Goal: Task Accomplishment & Management: Use online tool/utility

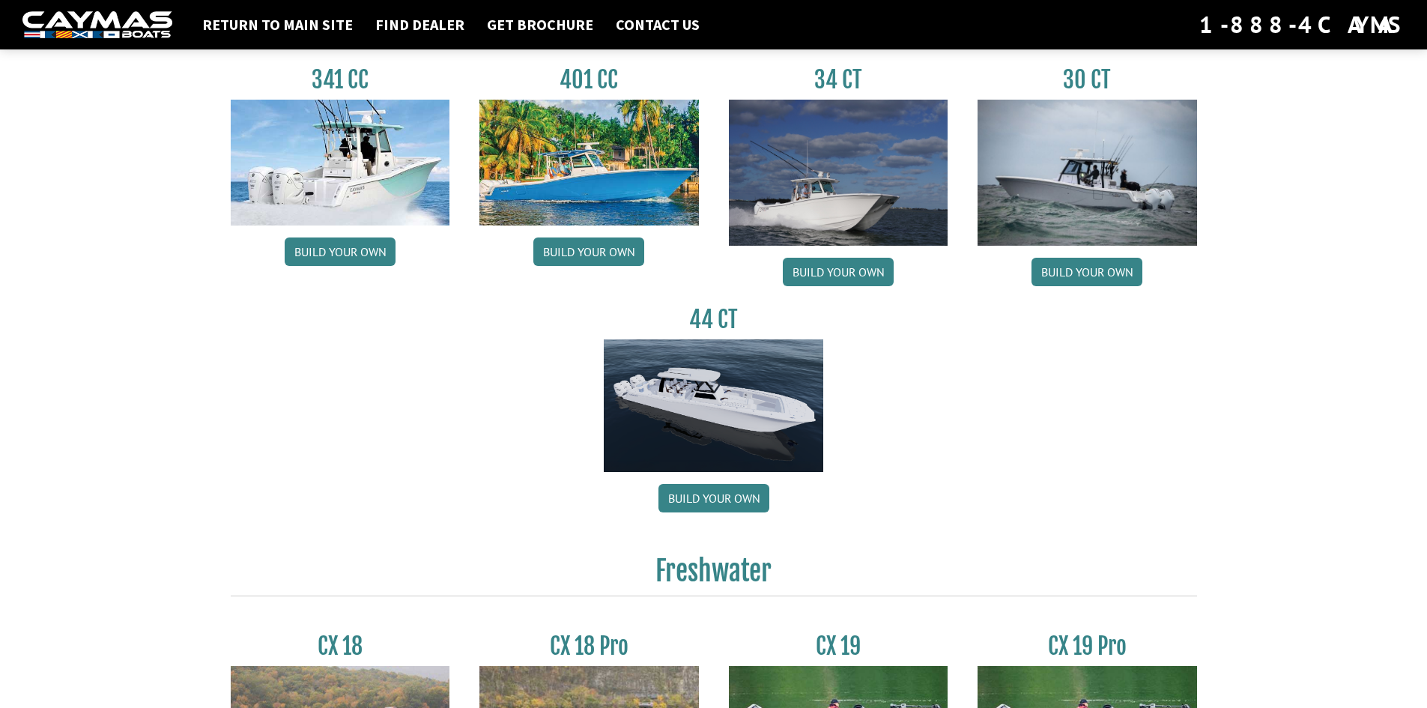
scroll to position [674, 0]
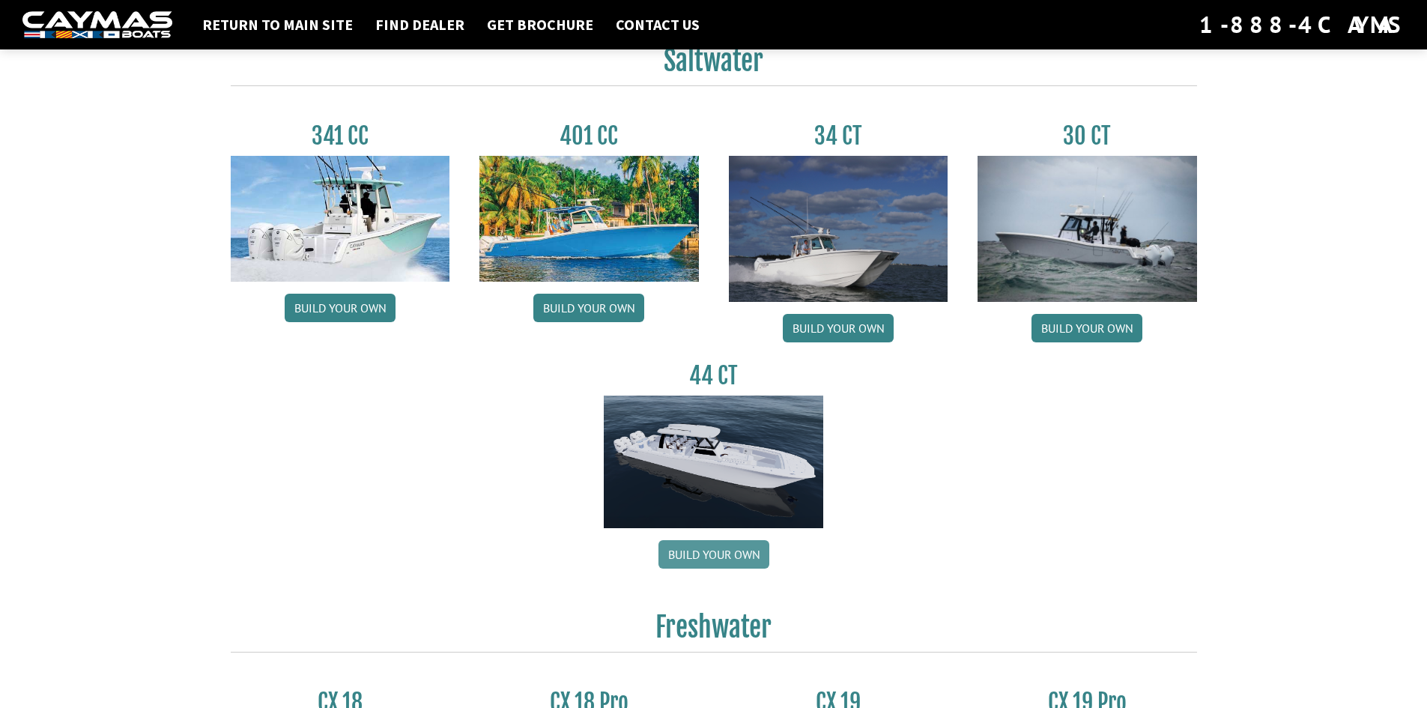
click at [709, 553] on link "Build your own" at bounding box center [713, 554] width 111 height 28
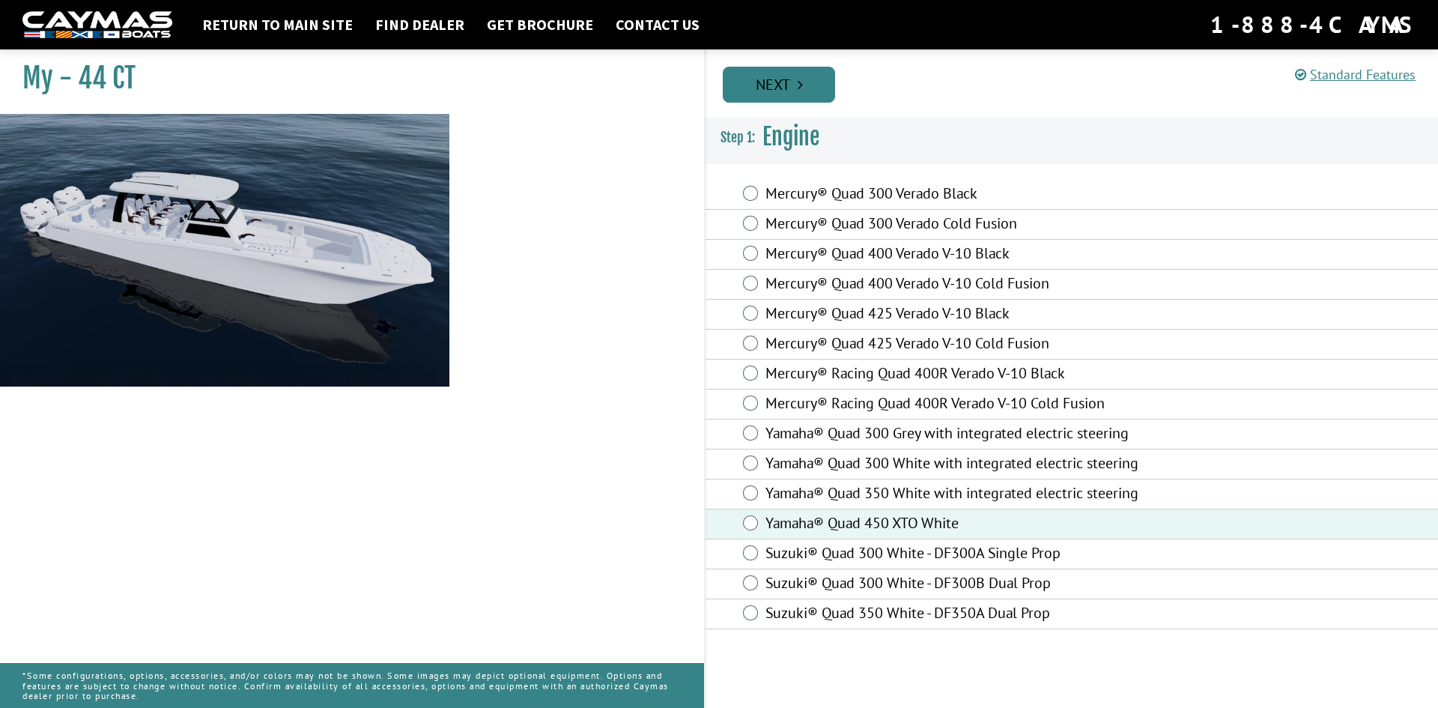
click at [776, 93] on link "Next" at bounding box center [779, 85] width 112 height 36
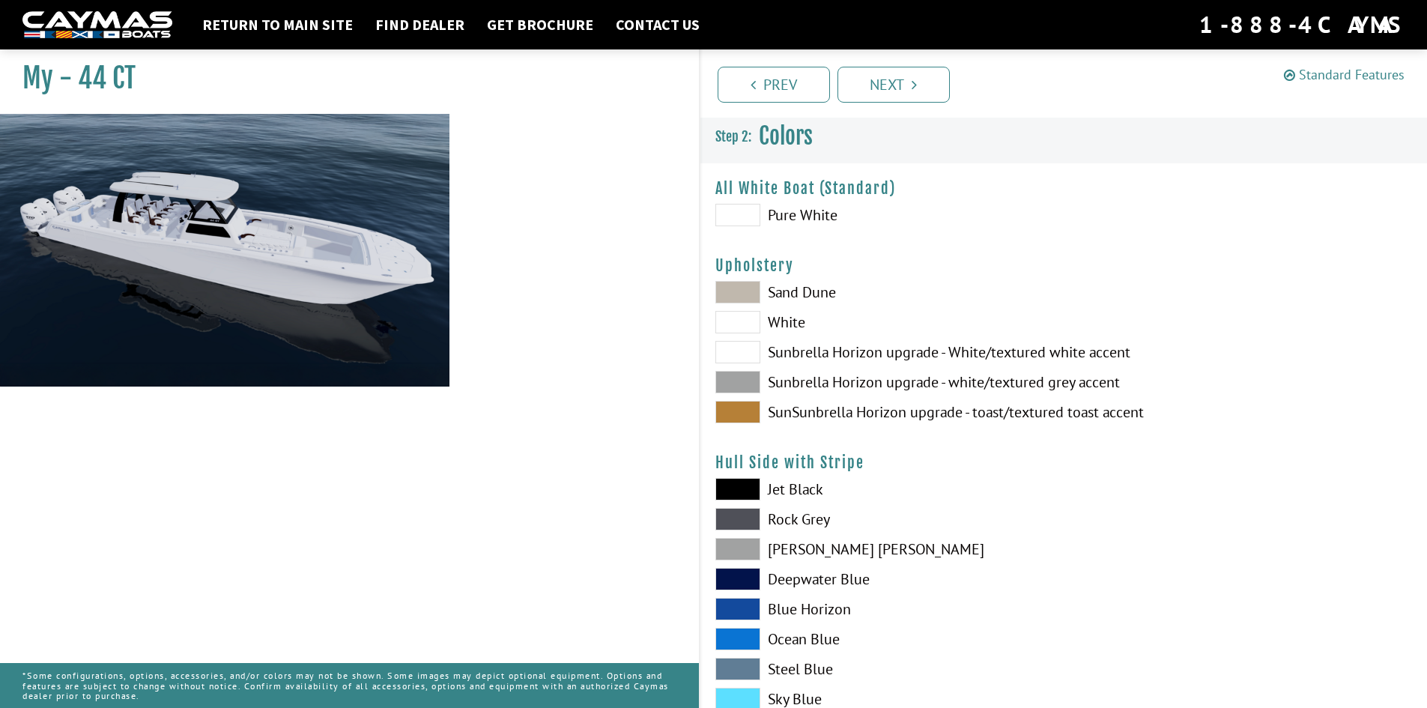
click at [1328, 76] on link "Standard Features" at bounding box center [1344, 74] width 121 height 17
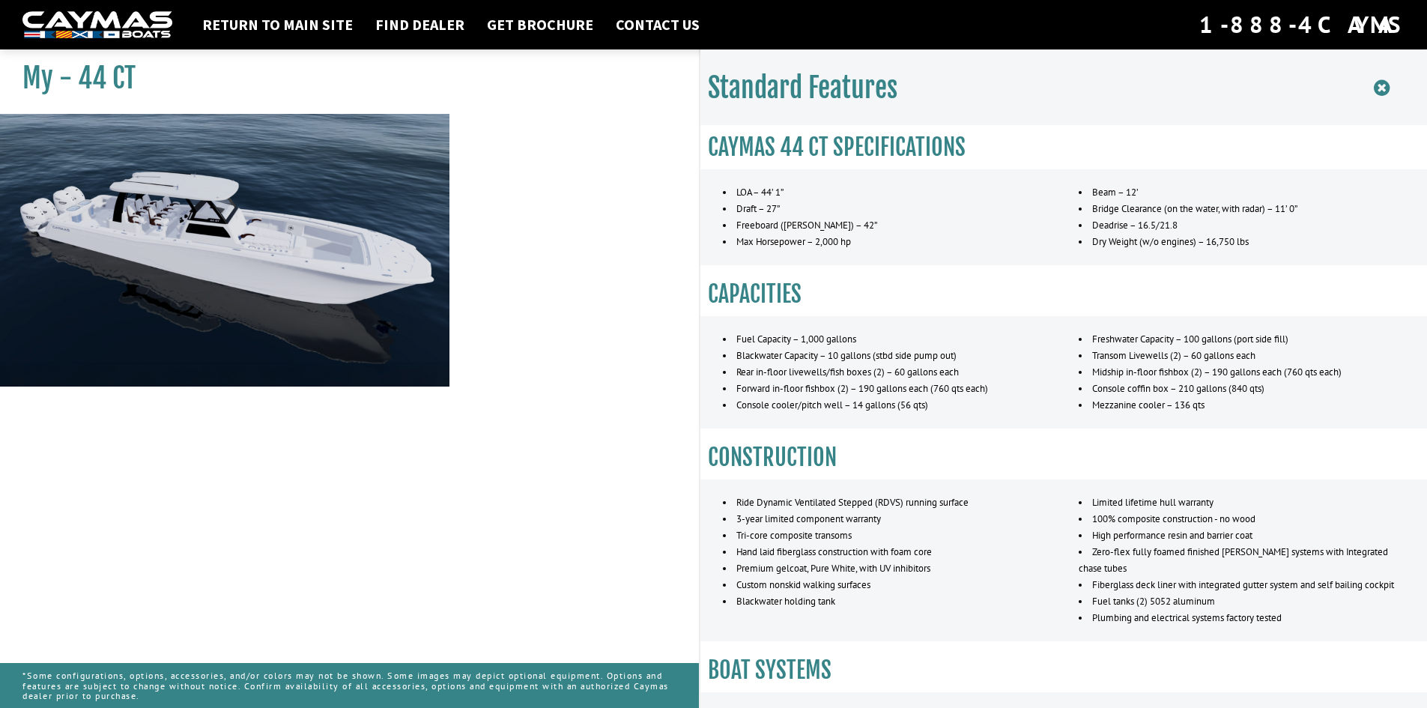
click at [1379, 93] on icon at bounding box center [1382, 88] width 16 height 19
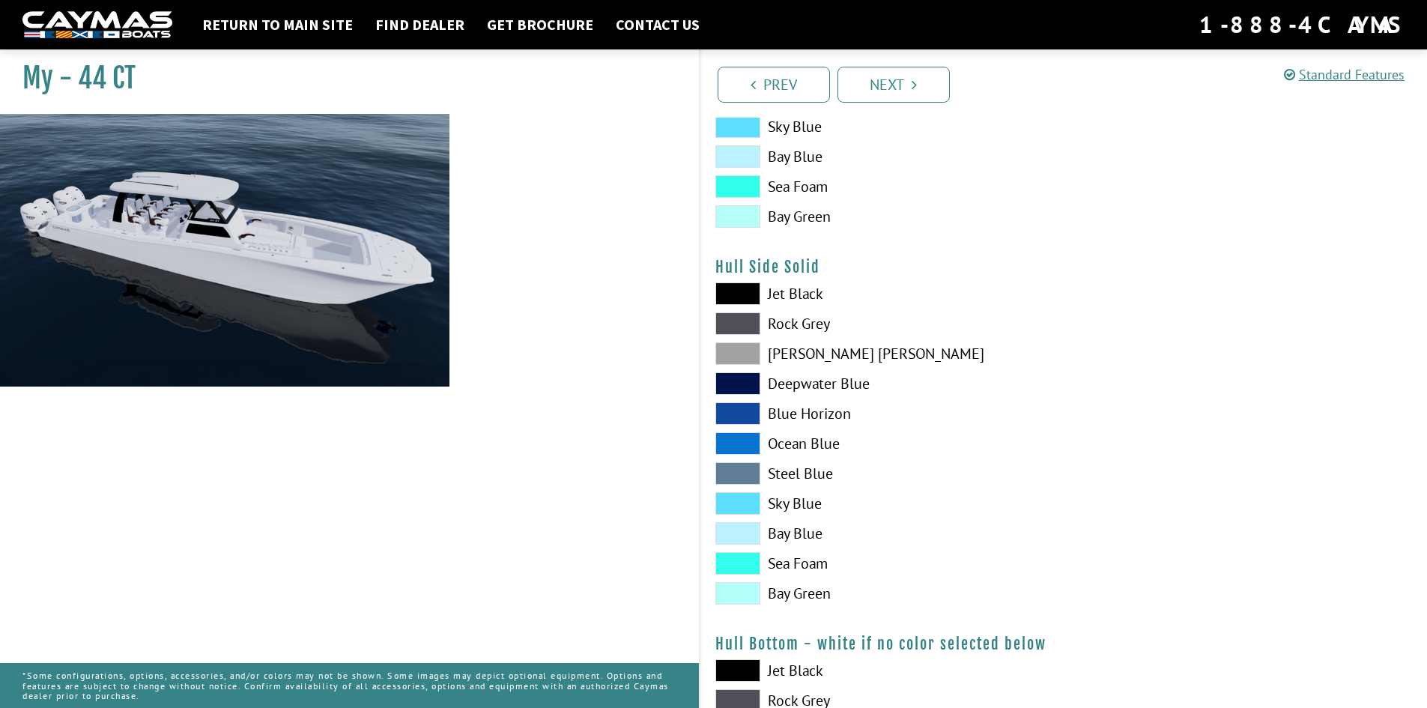
scroll to position [599, 0]
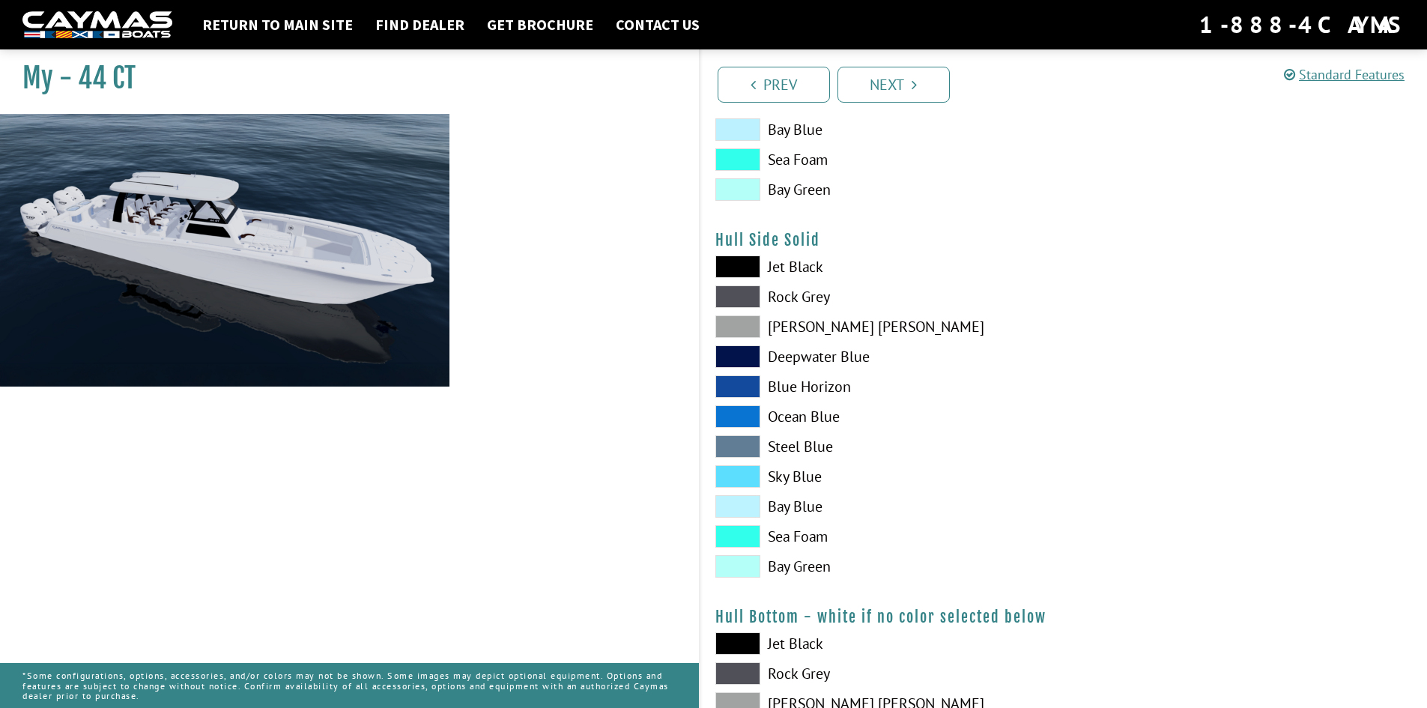
click at [742, 451] on span at bounding box center [737, 446] width 45 height 22
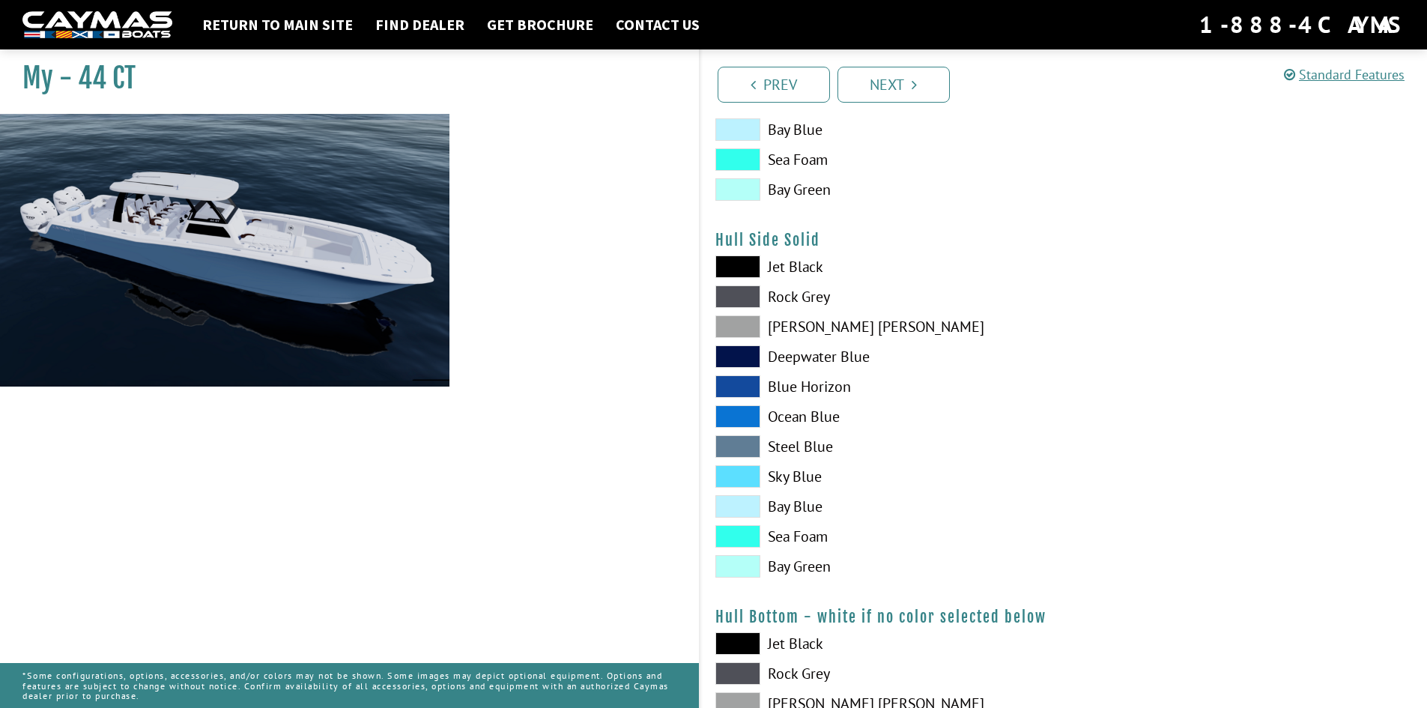
click at [751, 503] on span at bounding box center [737, 506] width 45 height 22
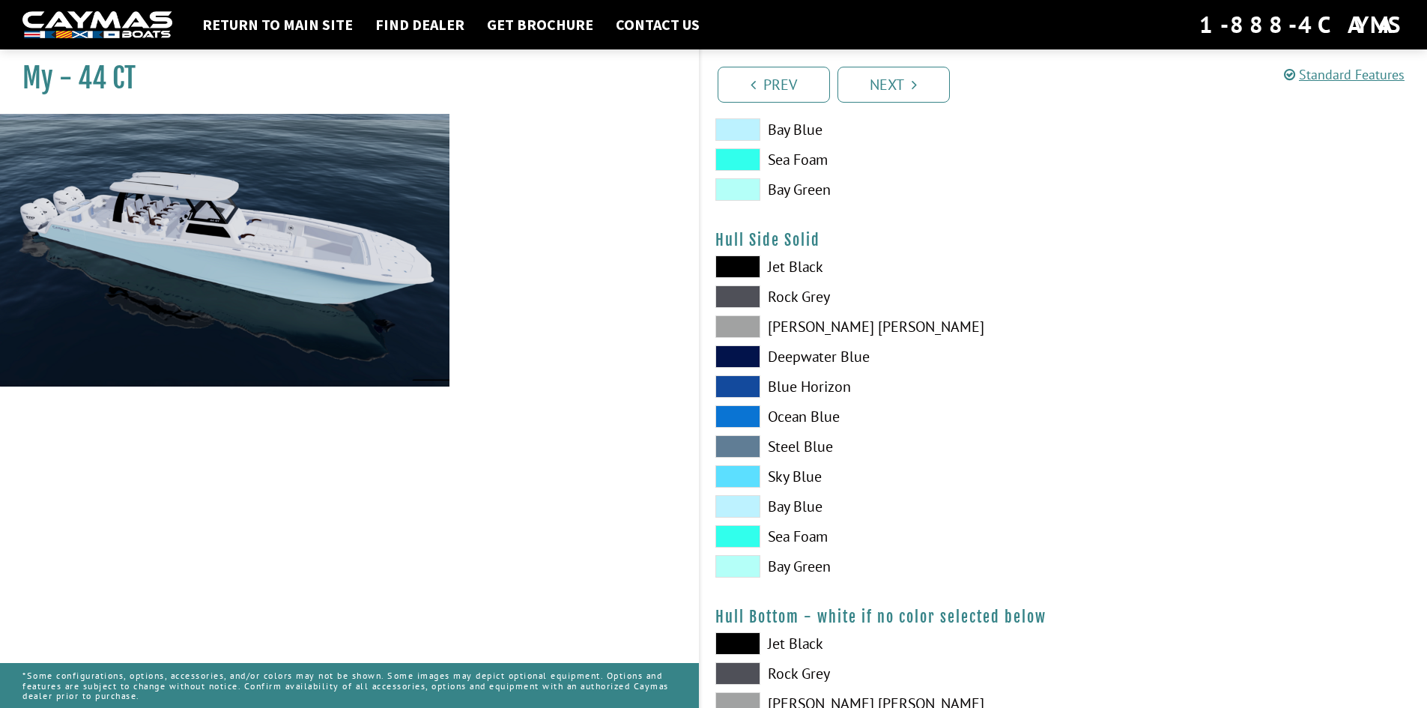
click at [724, 386] on span at bounding box center [737, 386] width 45 height 22
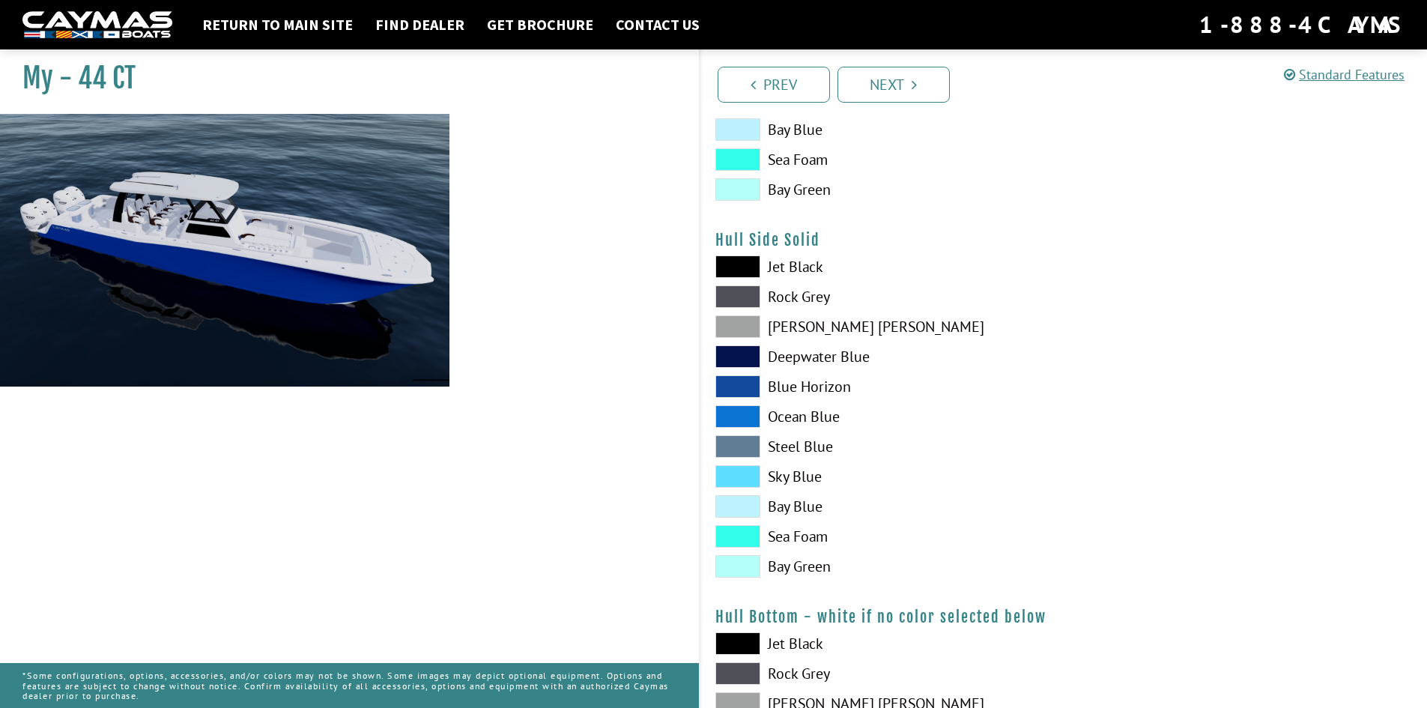
click at [727, 352] on span at bounding box center [737, 356] width 45 height 22
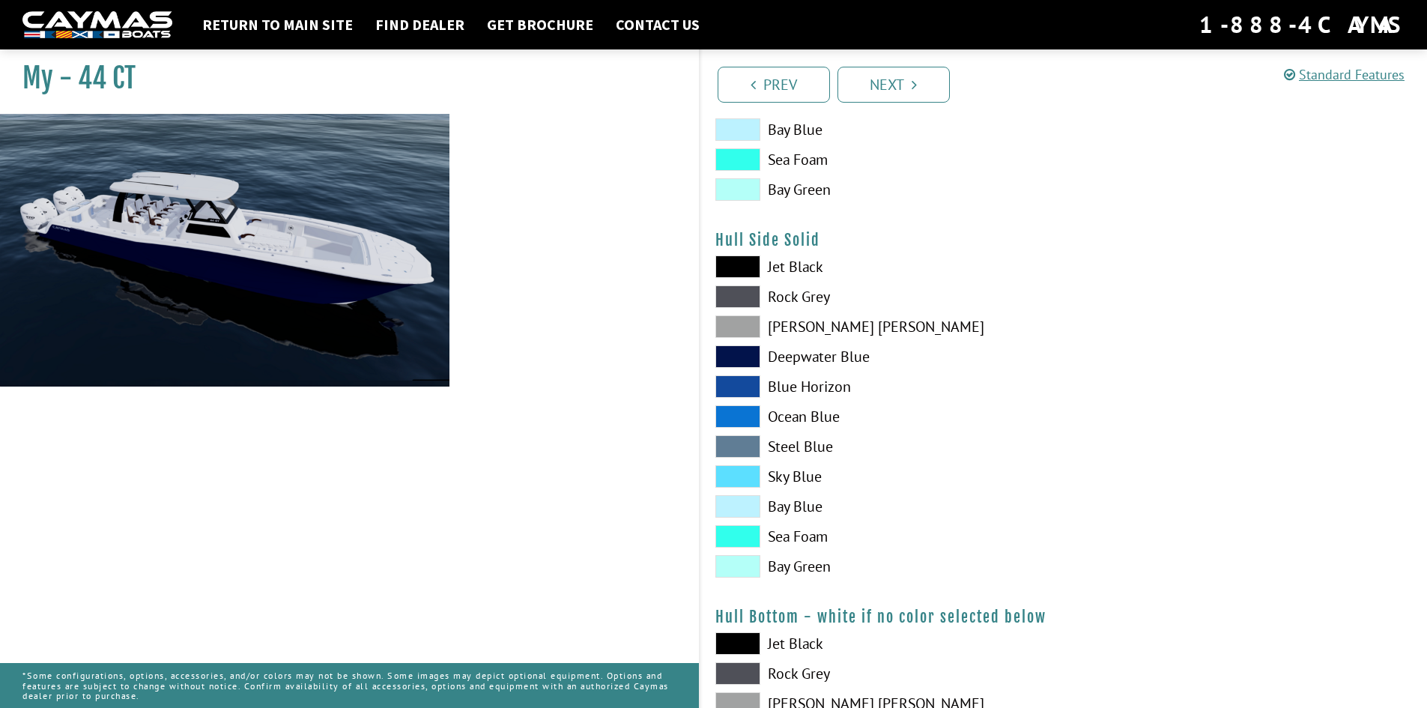
click at [747, 442] on span at bounding box center [737, 446] width 45 height 22
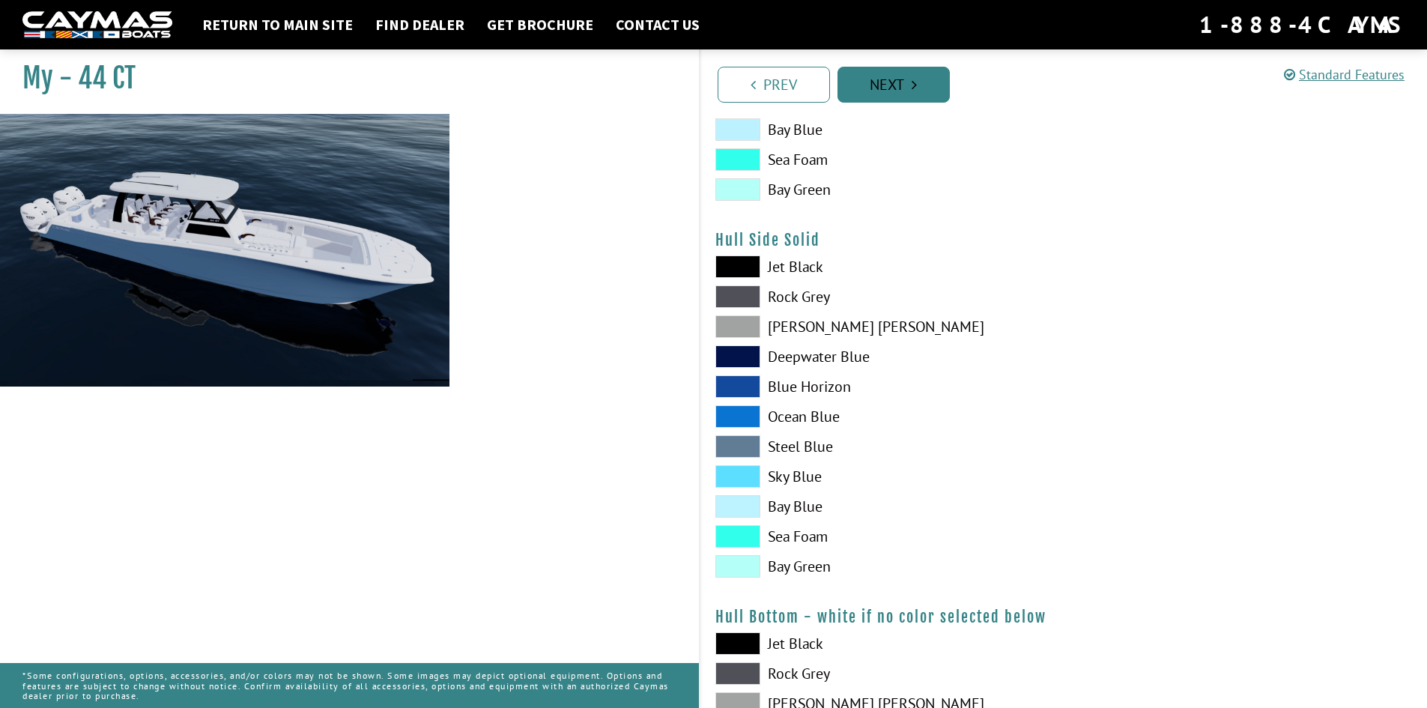
click at [899, 85] on link "Next" at bounding box center [894, 85] width 112 height 36
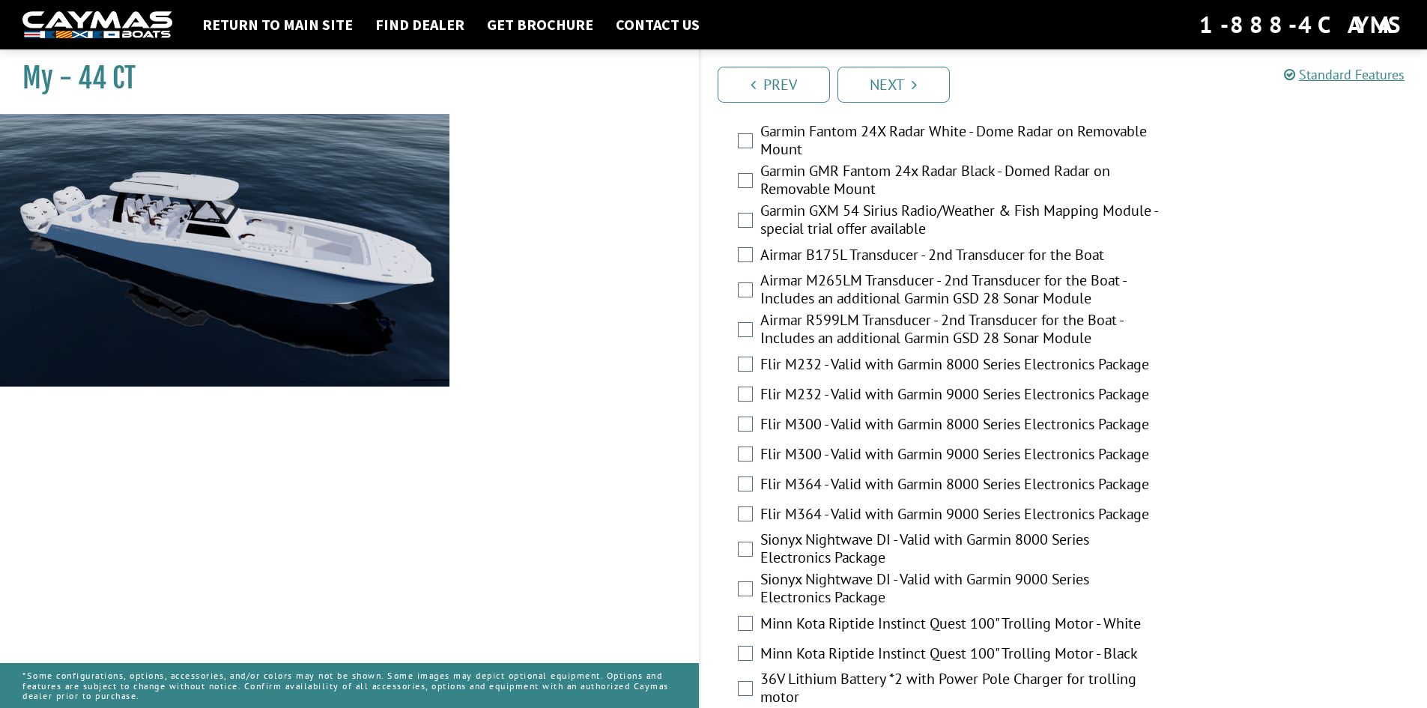
scroll to position [2929, 0]
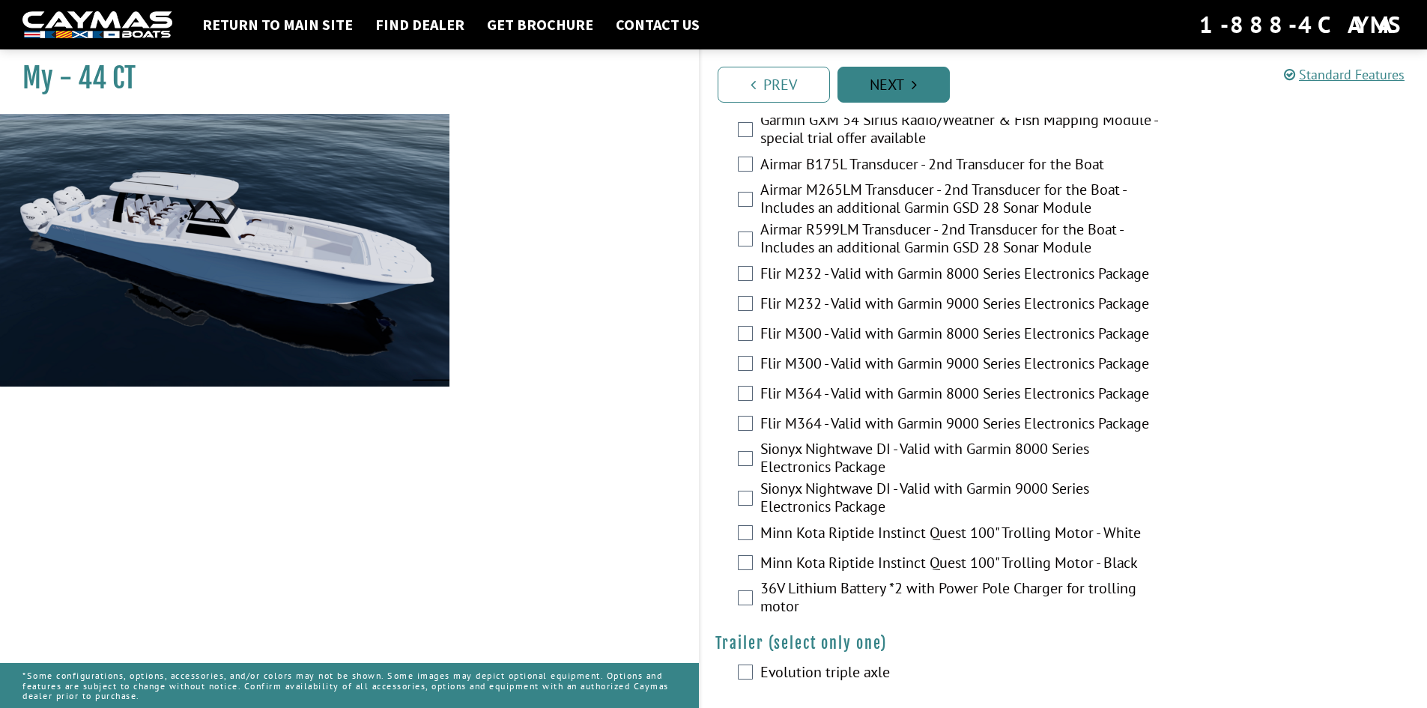
click at [883, 85] on link "Next" at bounding box center [894, 85] width 112 height 36
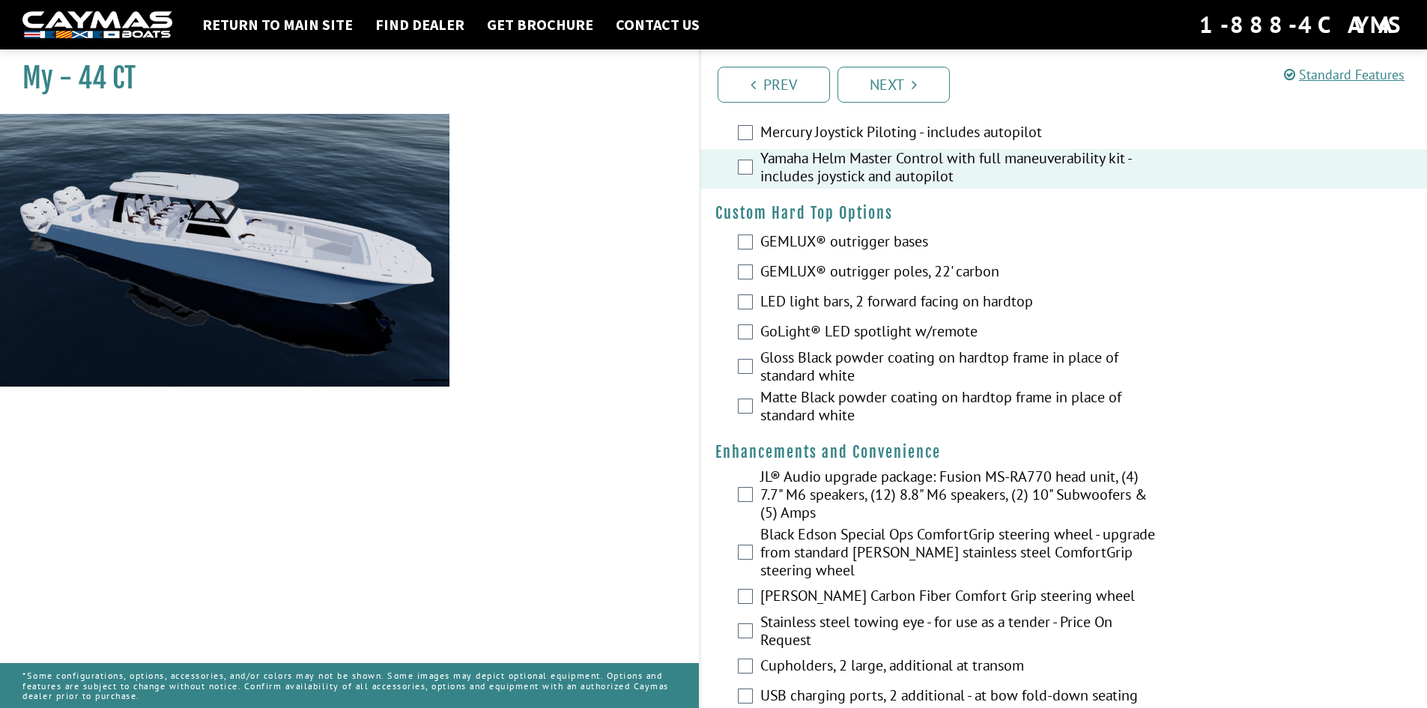
scroll to position [128, 0]
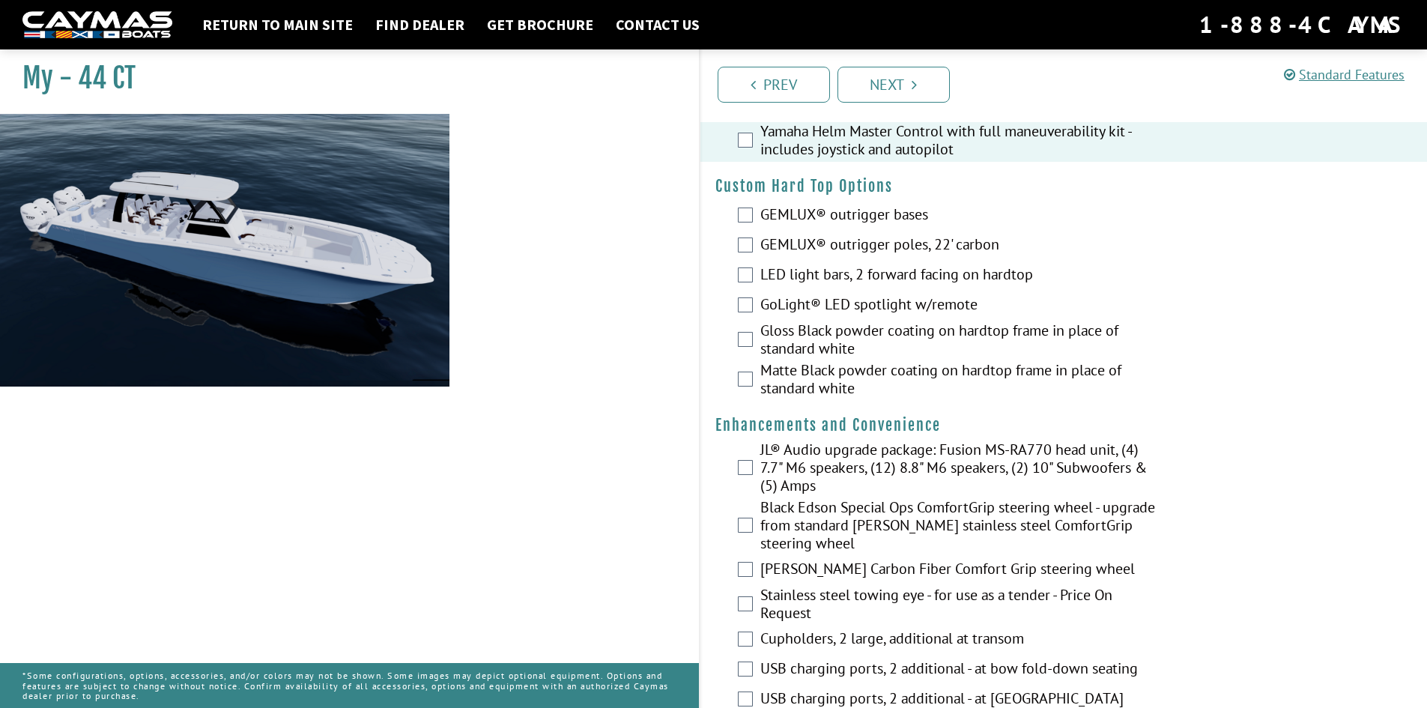
click at [842, 217] on label "GEMLUX® outrigger bases" at bounding box center [960, 216] width 400 height 22
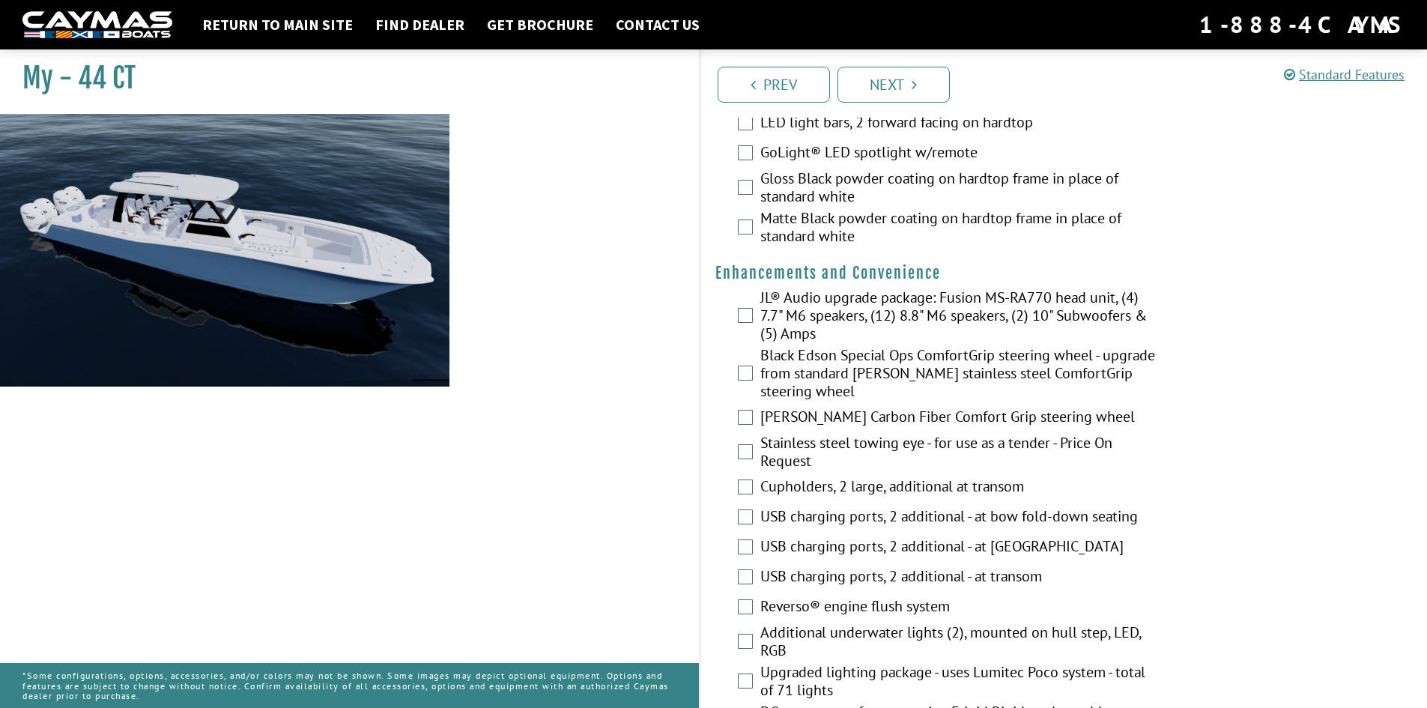
scroll to position [353, 0]
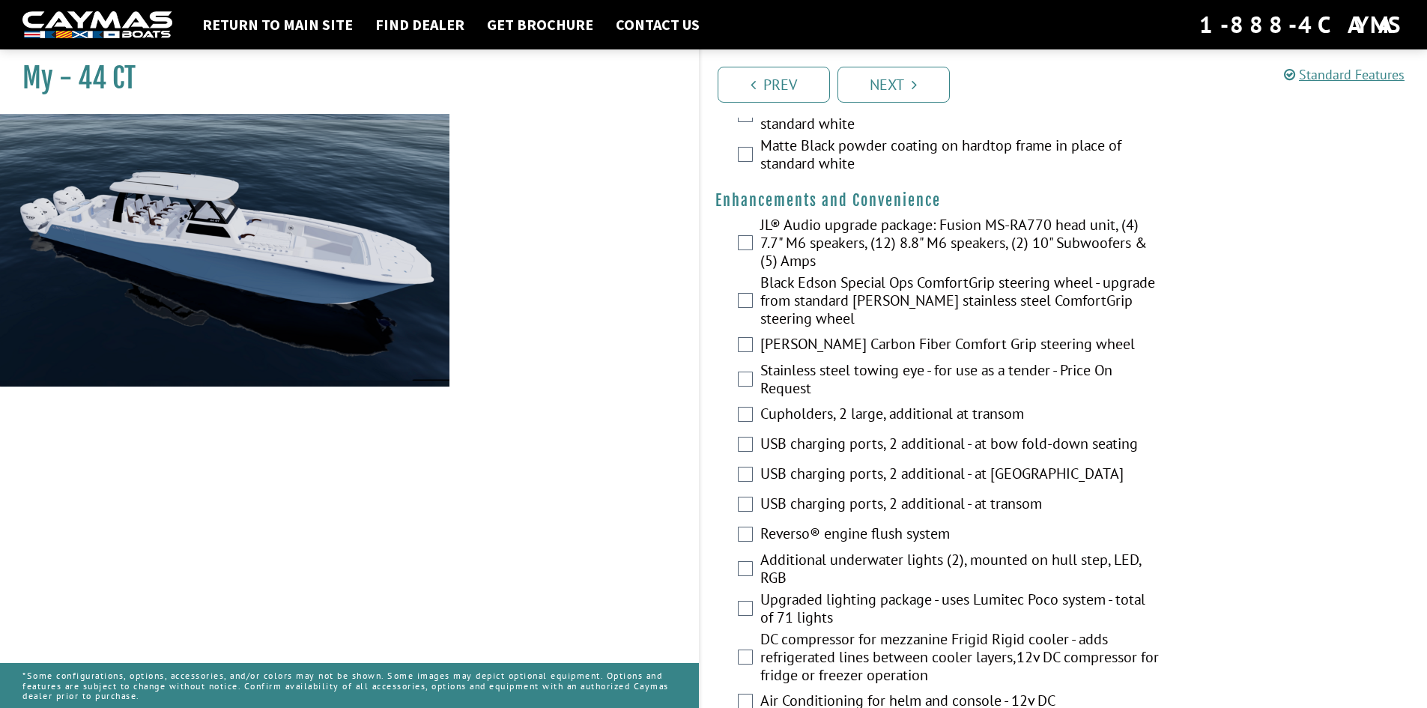
click at [887, 240] on label "JL® Audio upgrade package: Fusion MS-RA770 head unit, (4) 7.7" M6 speakers, (12…" at bounding box center [960, 245] width 400 height 58
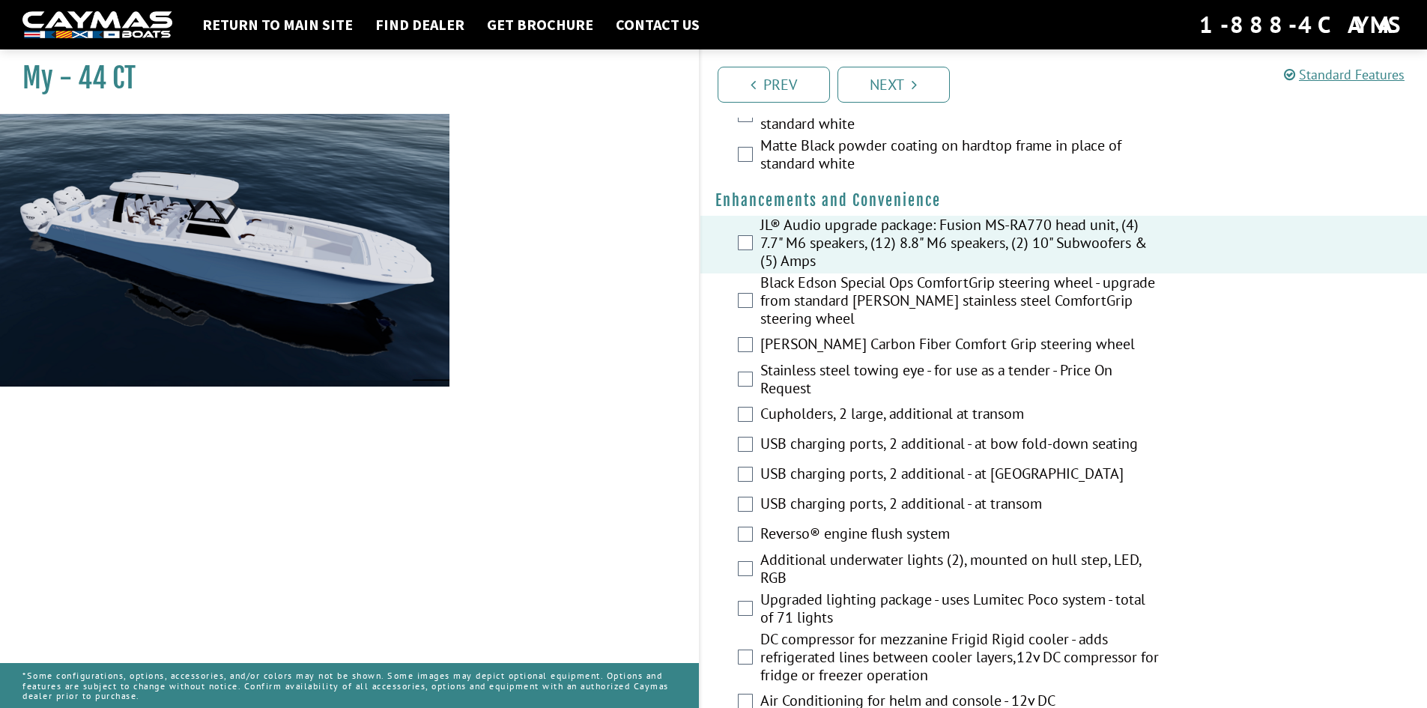
scroll to position [428, 0]
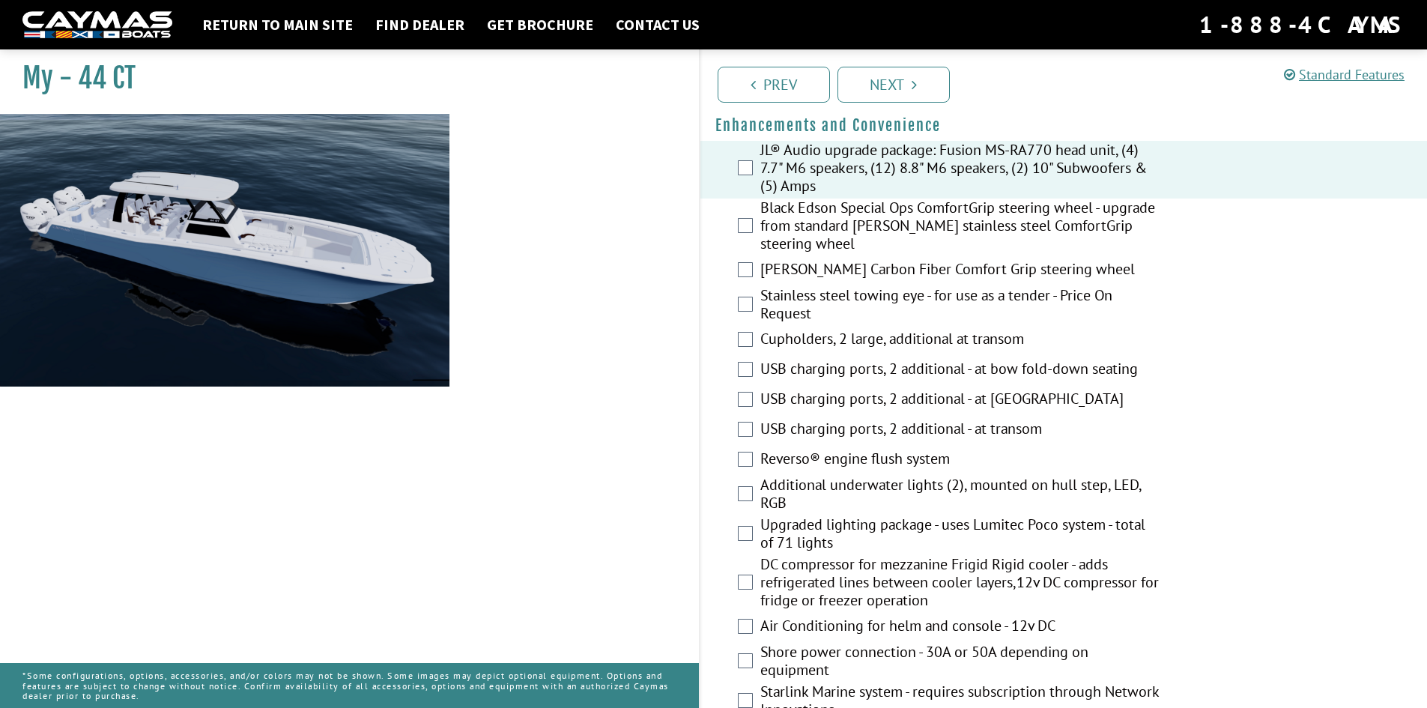
click at [821, 461] on label "Reverso® engine flush system" at bounding box center [960, 460] width 400 height 22
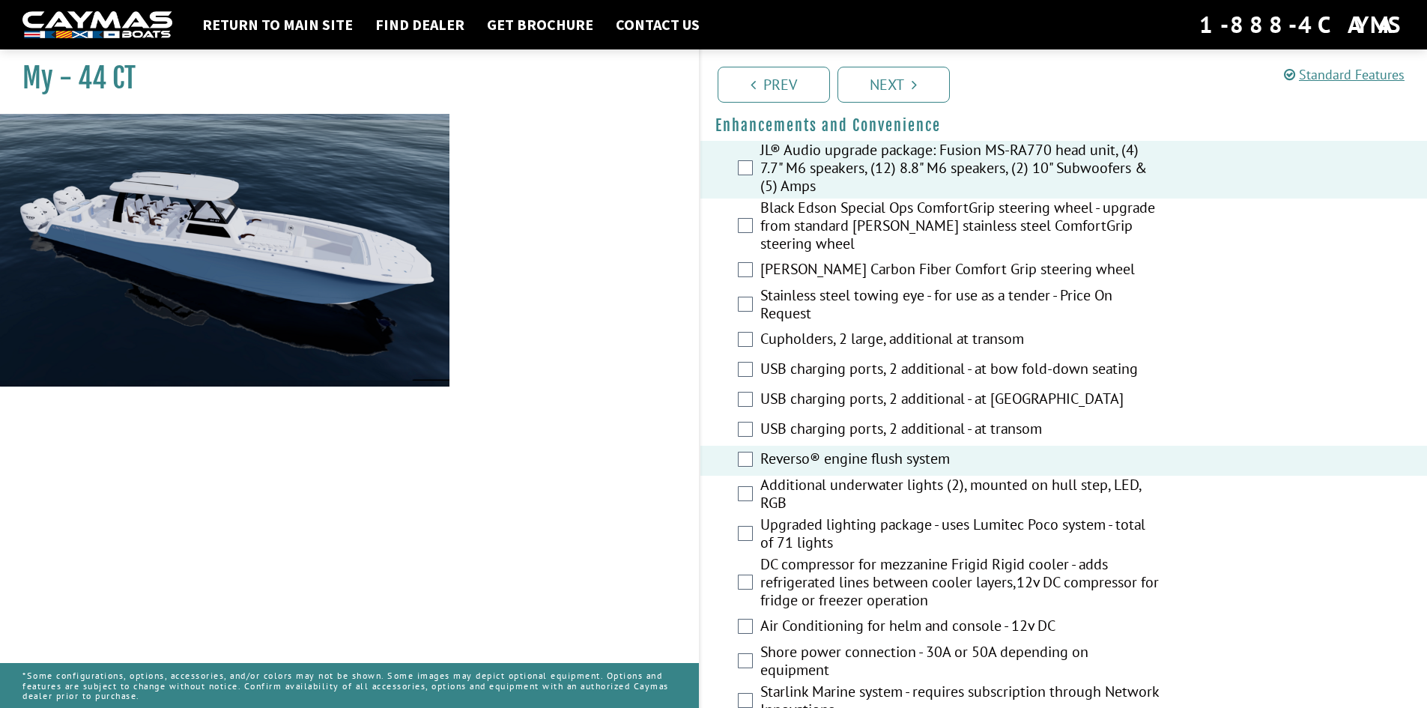
scroll to position [578, 0]
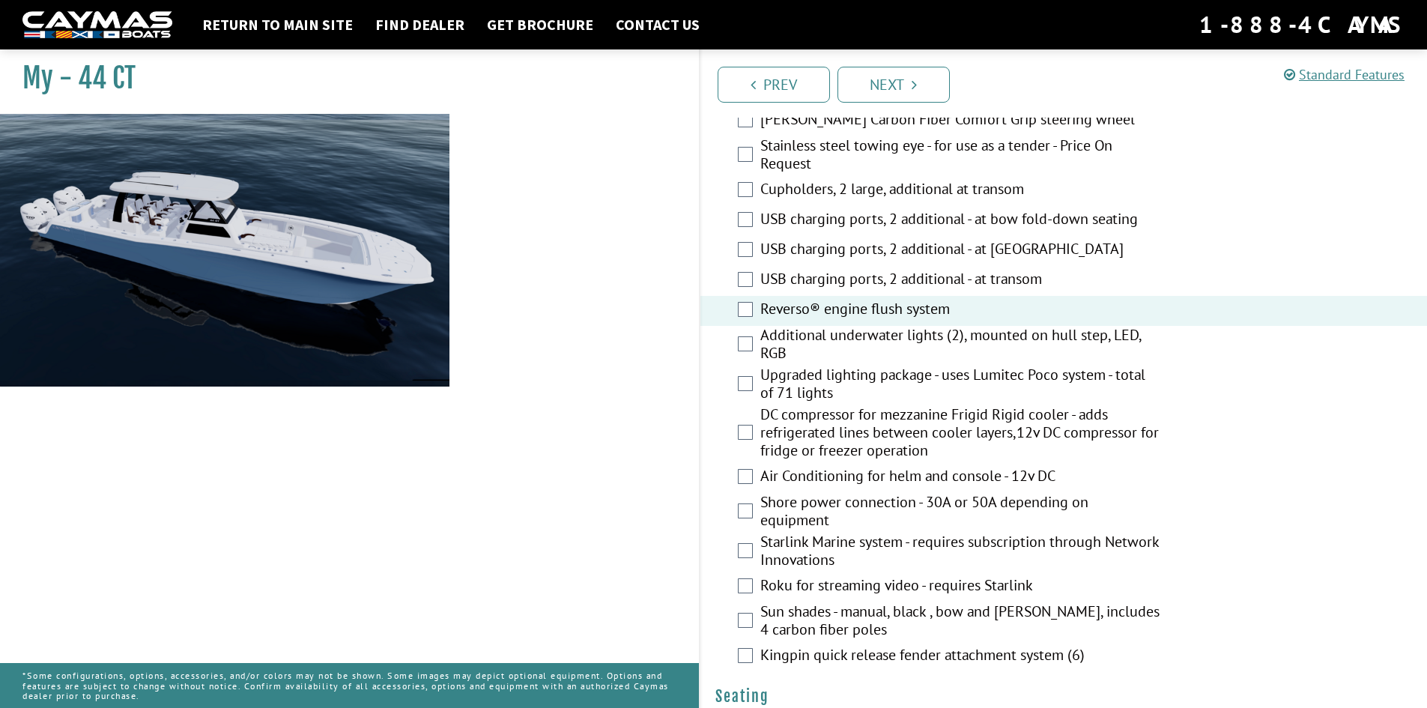
click at [826, 342] on label "Additional underwater lights (2), mounted on hull step, LED, RGB" at bounding box center [960, 346] width 400 height 40
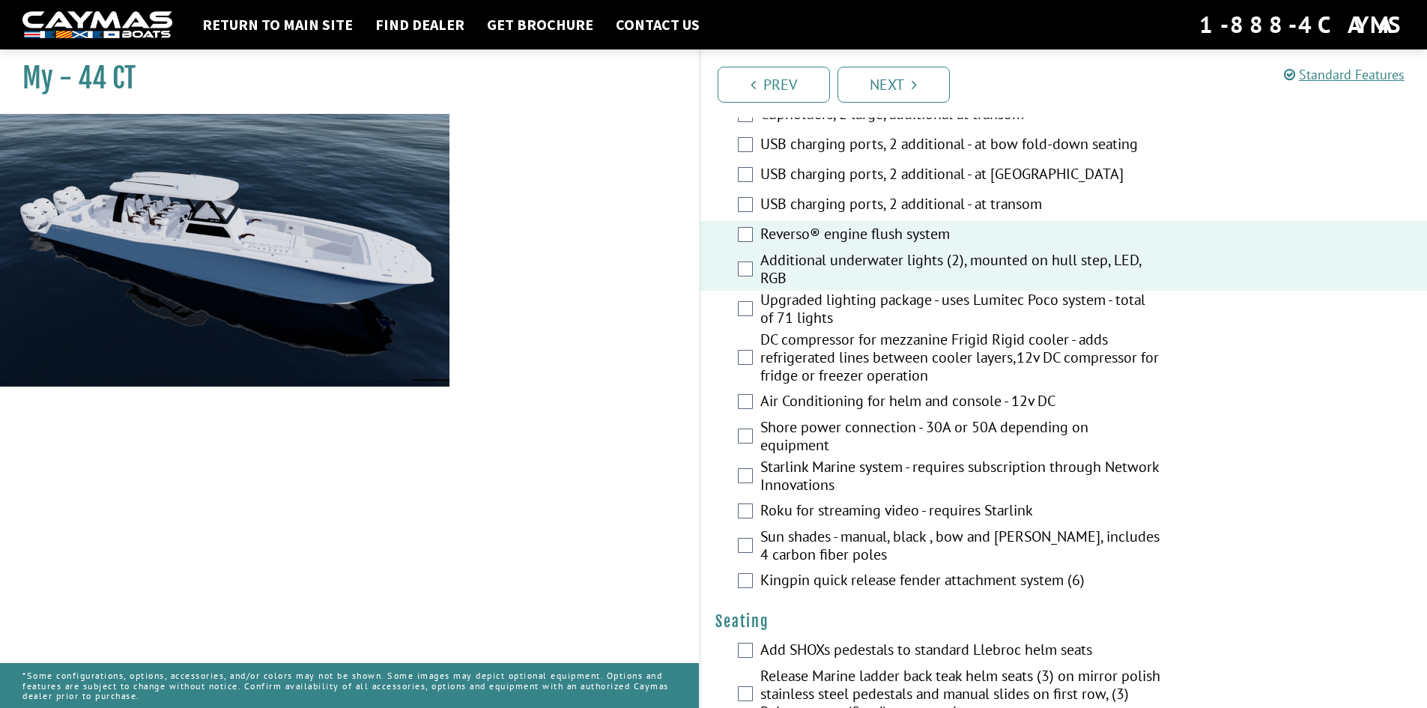
scroll to position [727, 0]
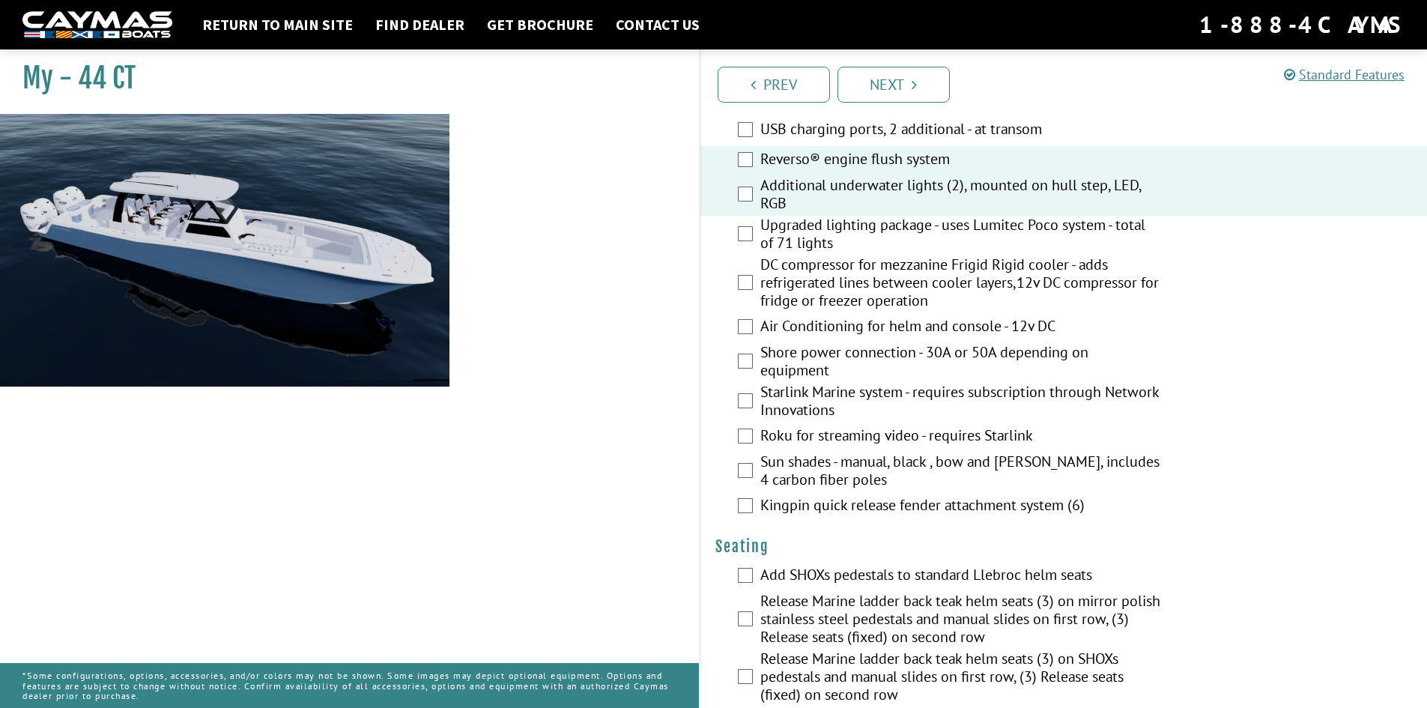
click at [893, 330] on label "Air Conditioning for helm and console - 12v DC" at bounding box center [960, 328] width 400 height 22
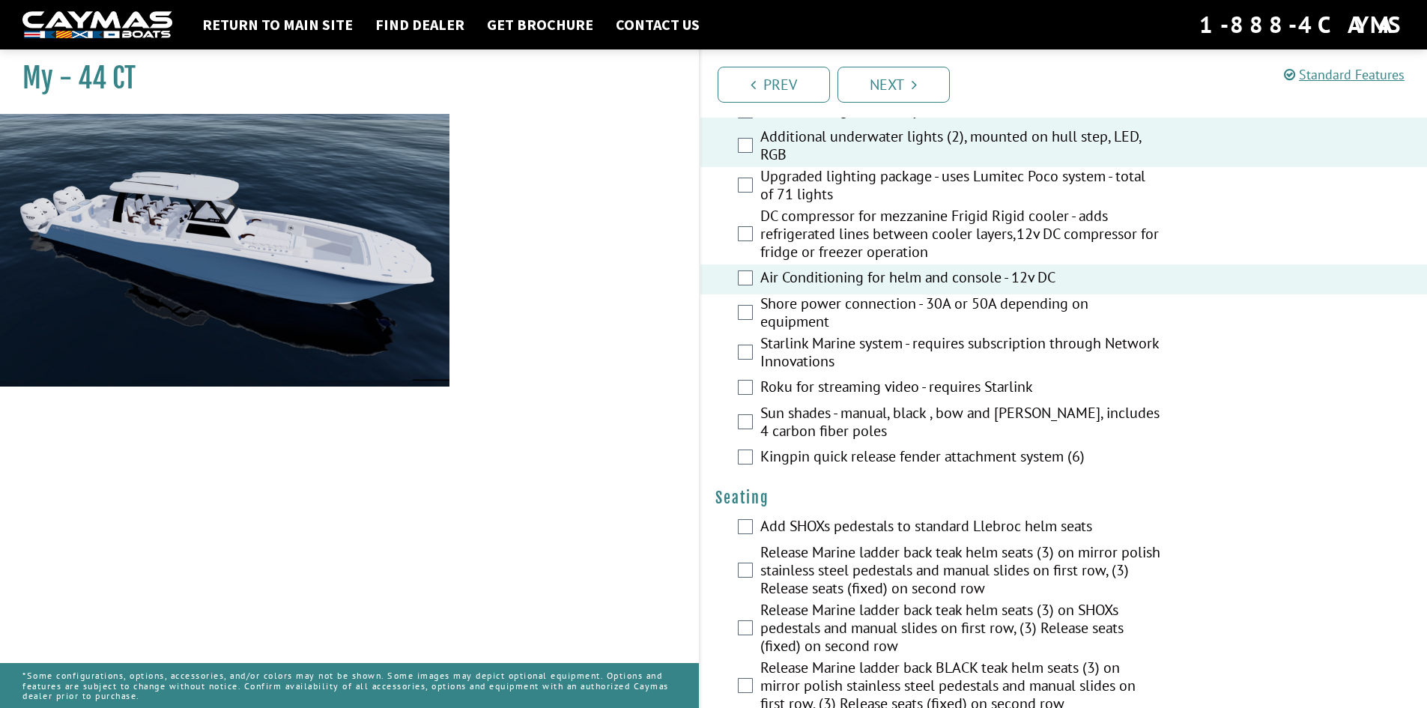
scroll to position [802, 0]
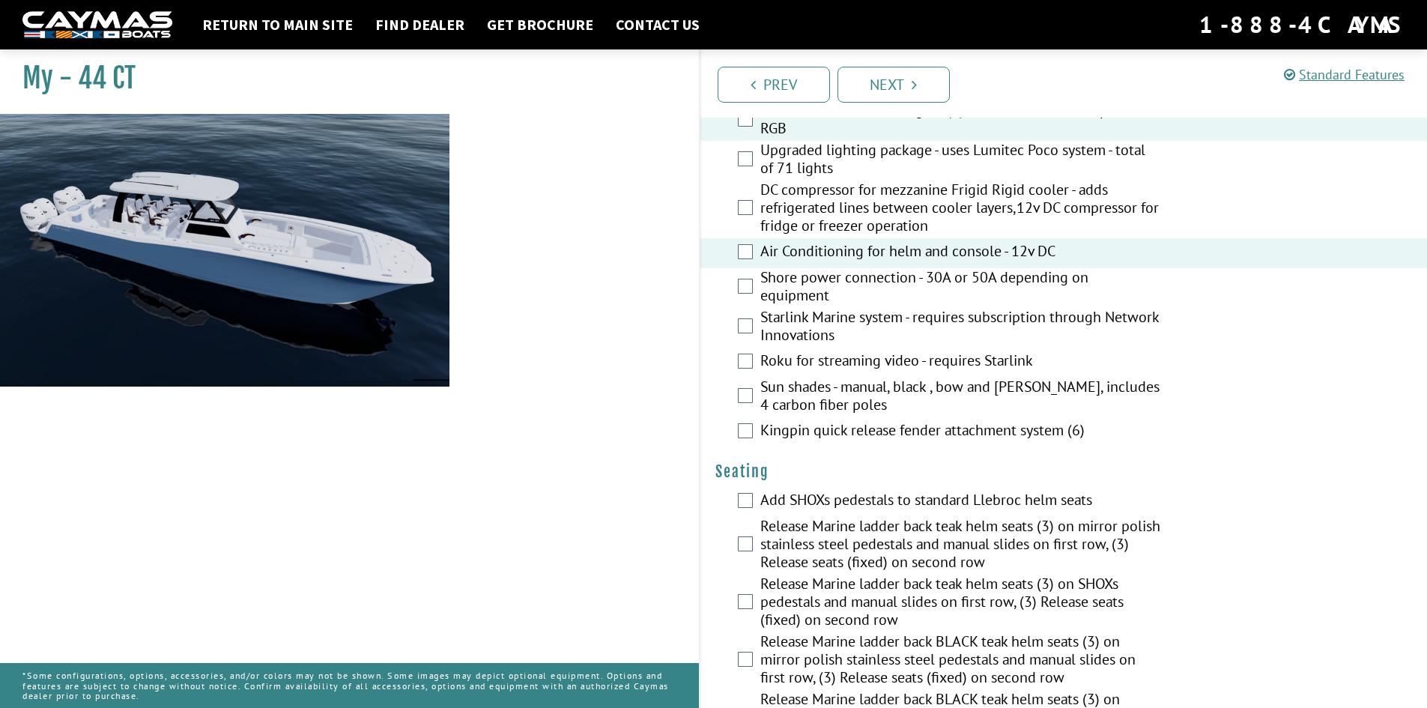
click at [894, 327] on label "Starlink Marine system - requires subscription through Network Innovations" at bounding box center [960, 328] width 400 height 40
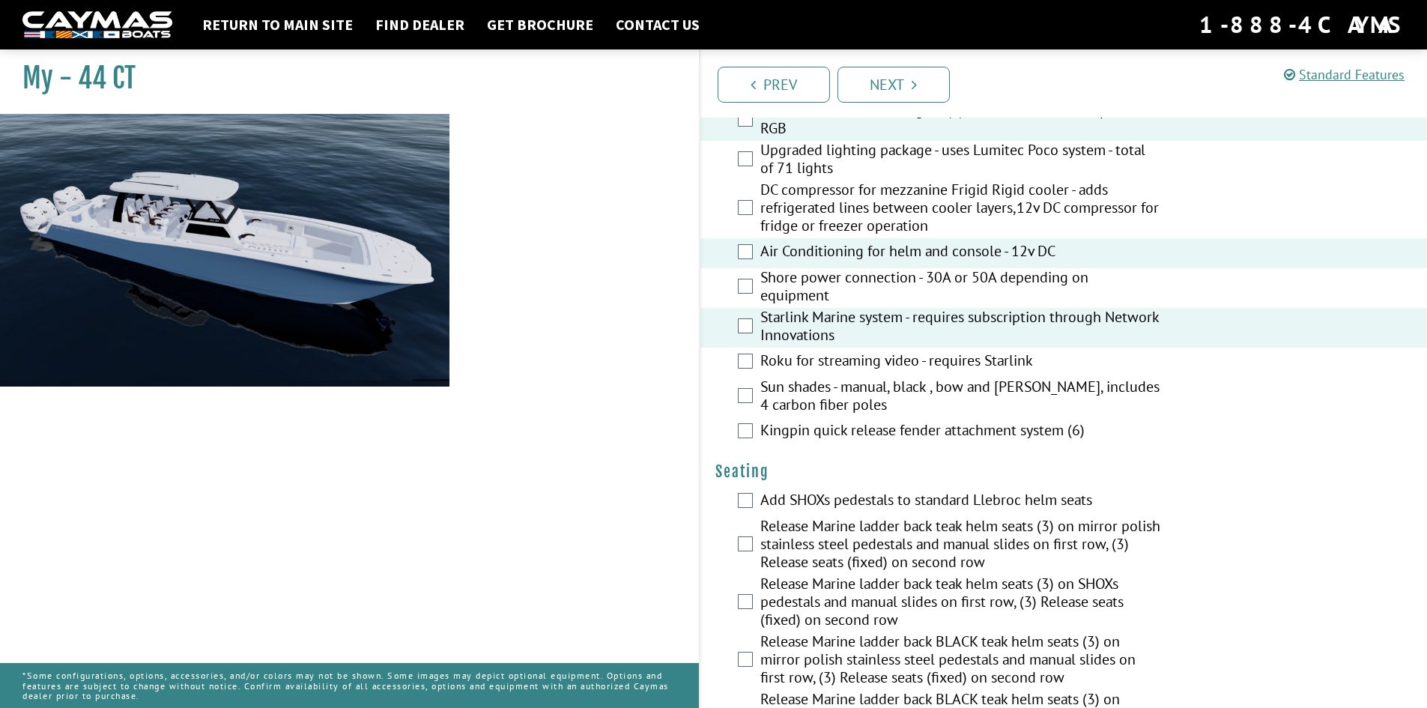
click at [887, 299] on label "Shore power connection - 30A or 50A depending on equipment" at bounding box center [960, 288] width 400 height 40
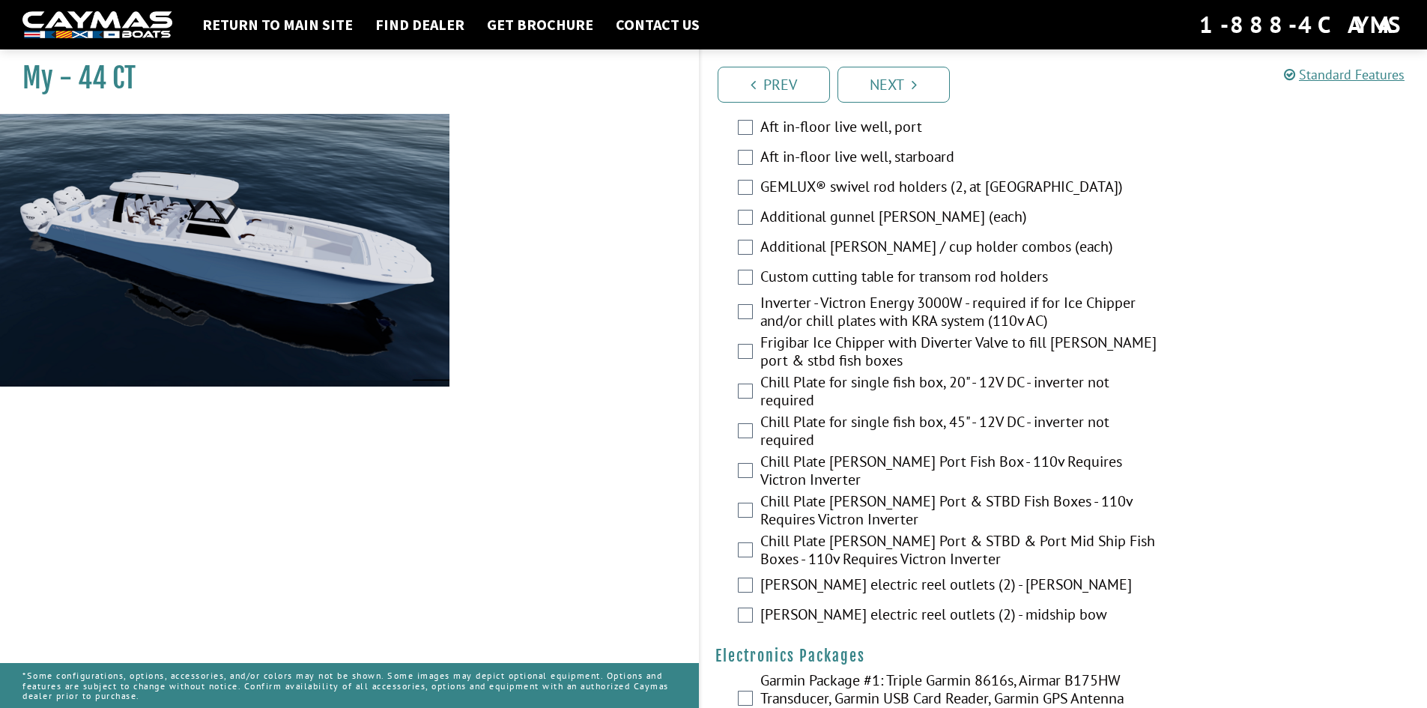
scroll to position [1701, 0]
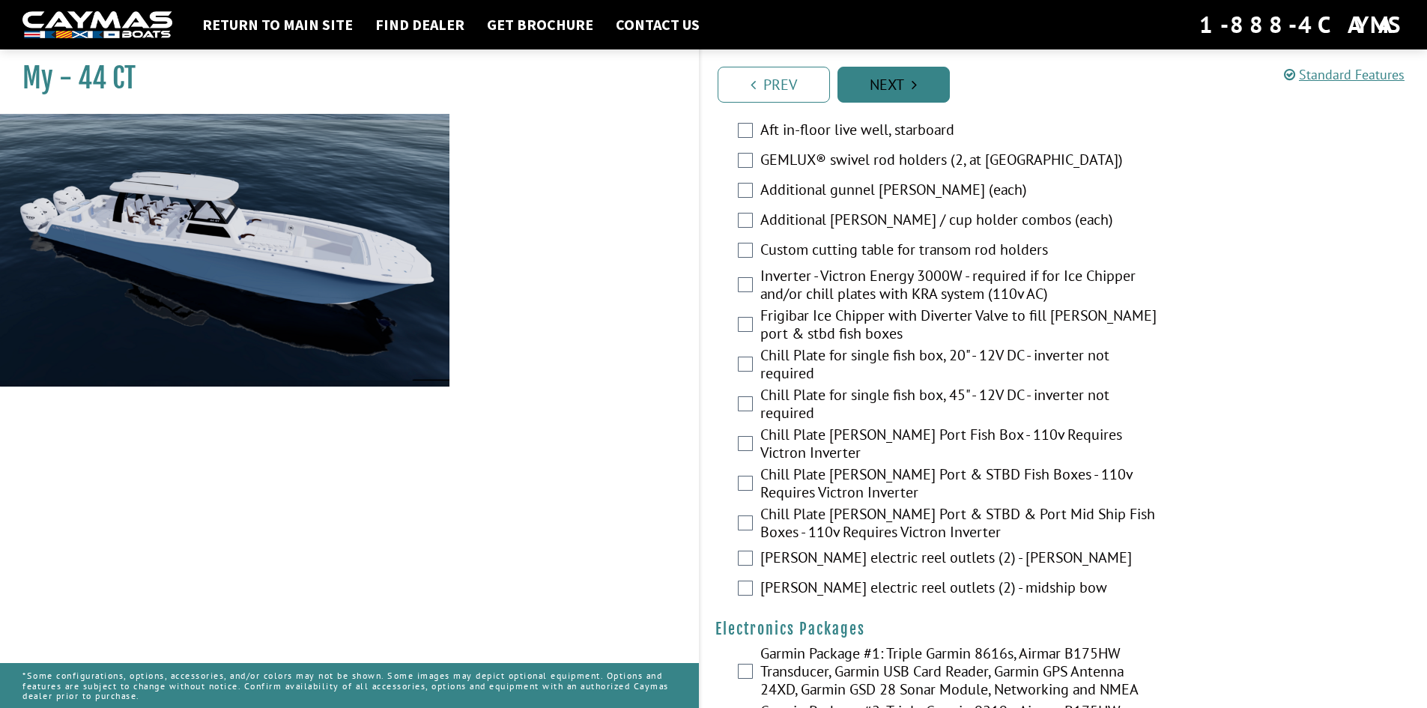
click at [907, 78] on link "Next" at bounding box center [894, 85] width 112 height 36
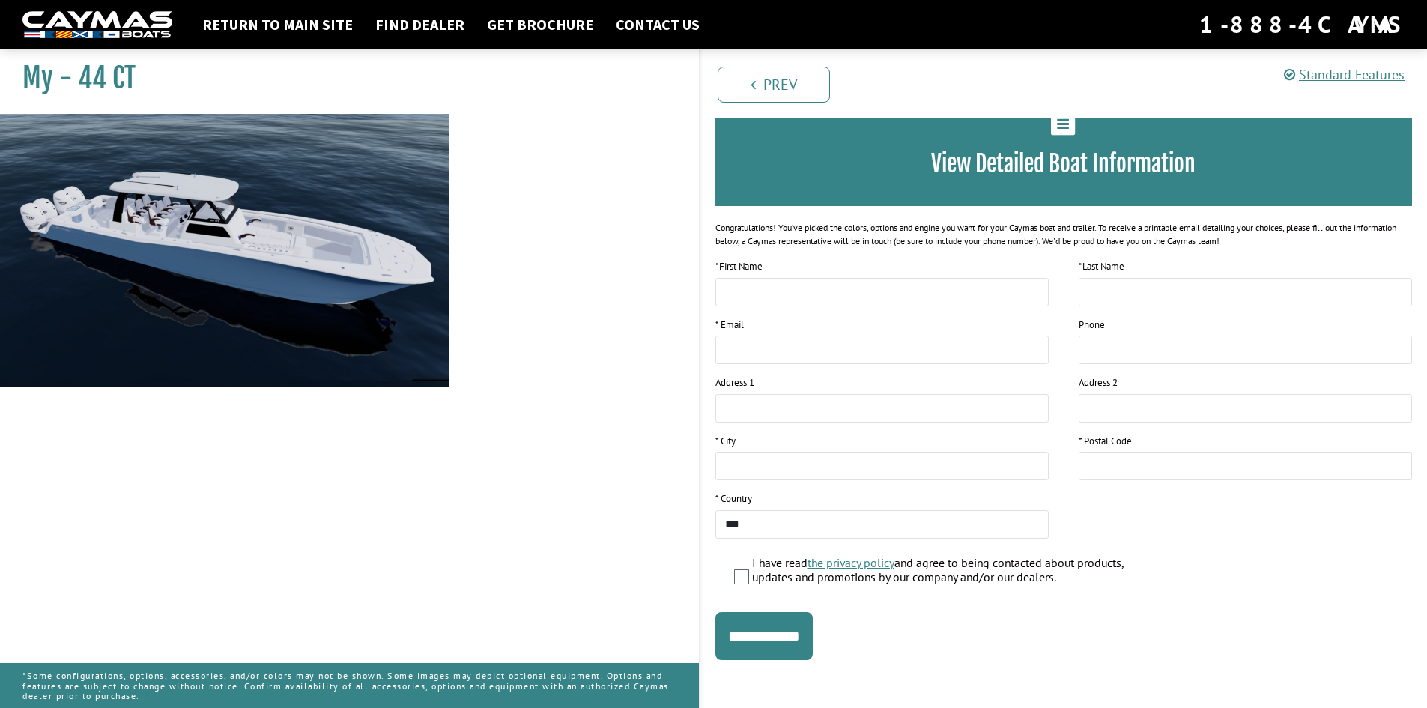
scroll to position [97, 0]
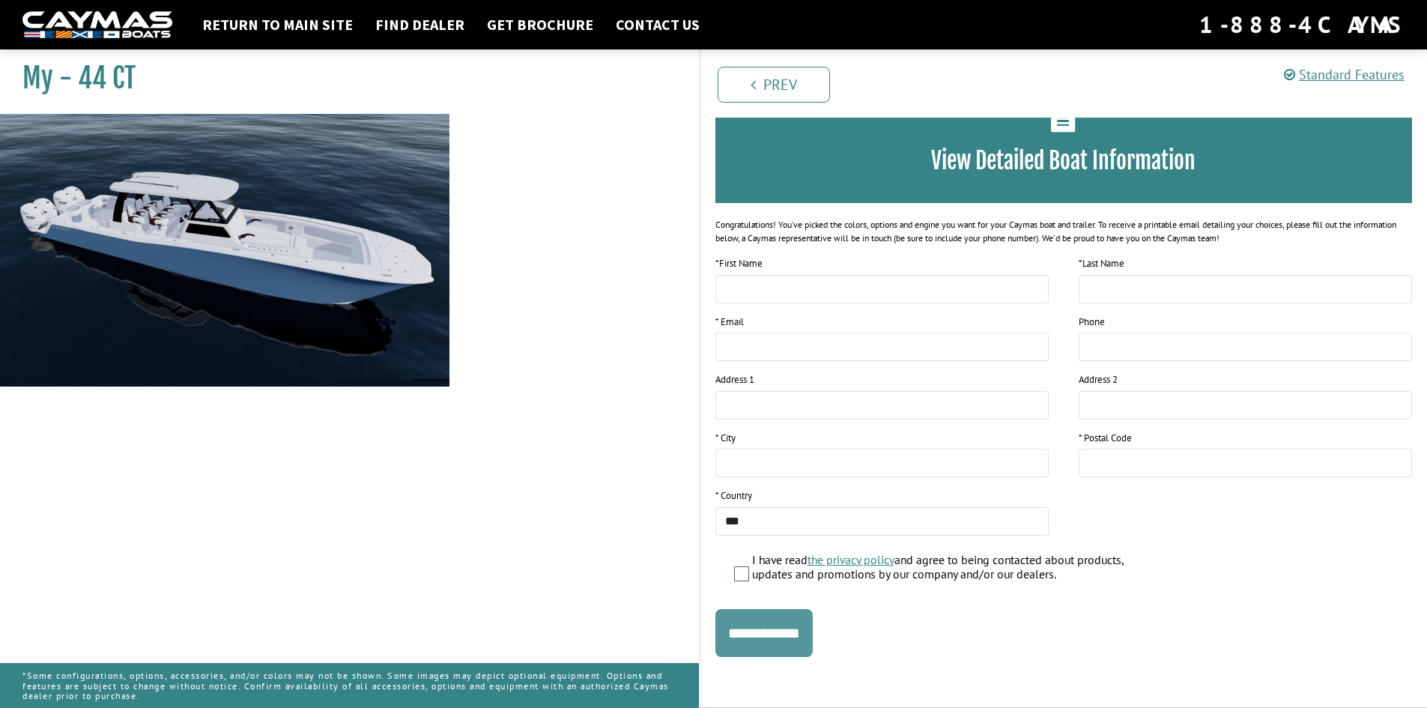
click at [800, 633] on input "**********" at bounding box center [763, 633] width 97 height 48
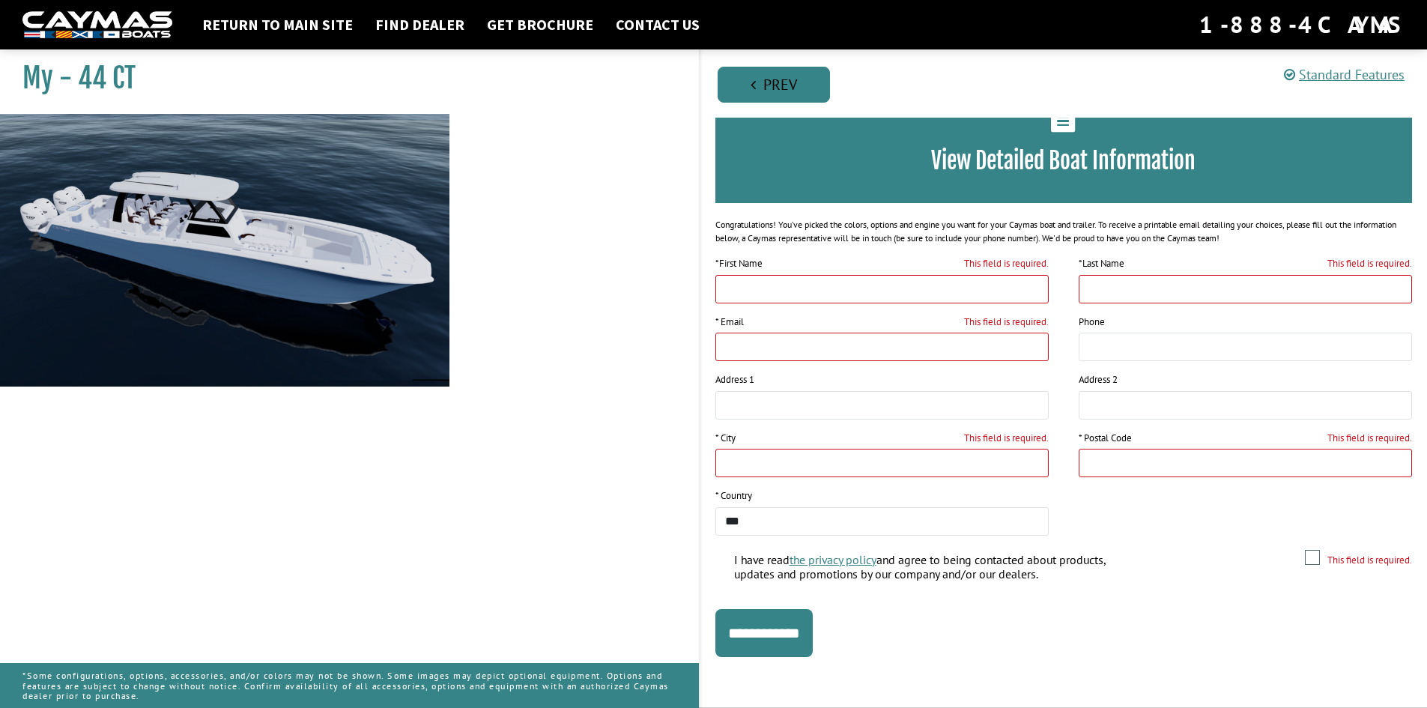
click at [773, 82] on link "Prev" at bounding box center [774, 85] width 112 height 36
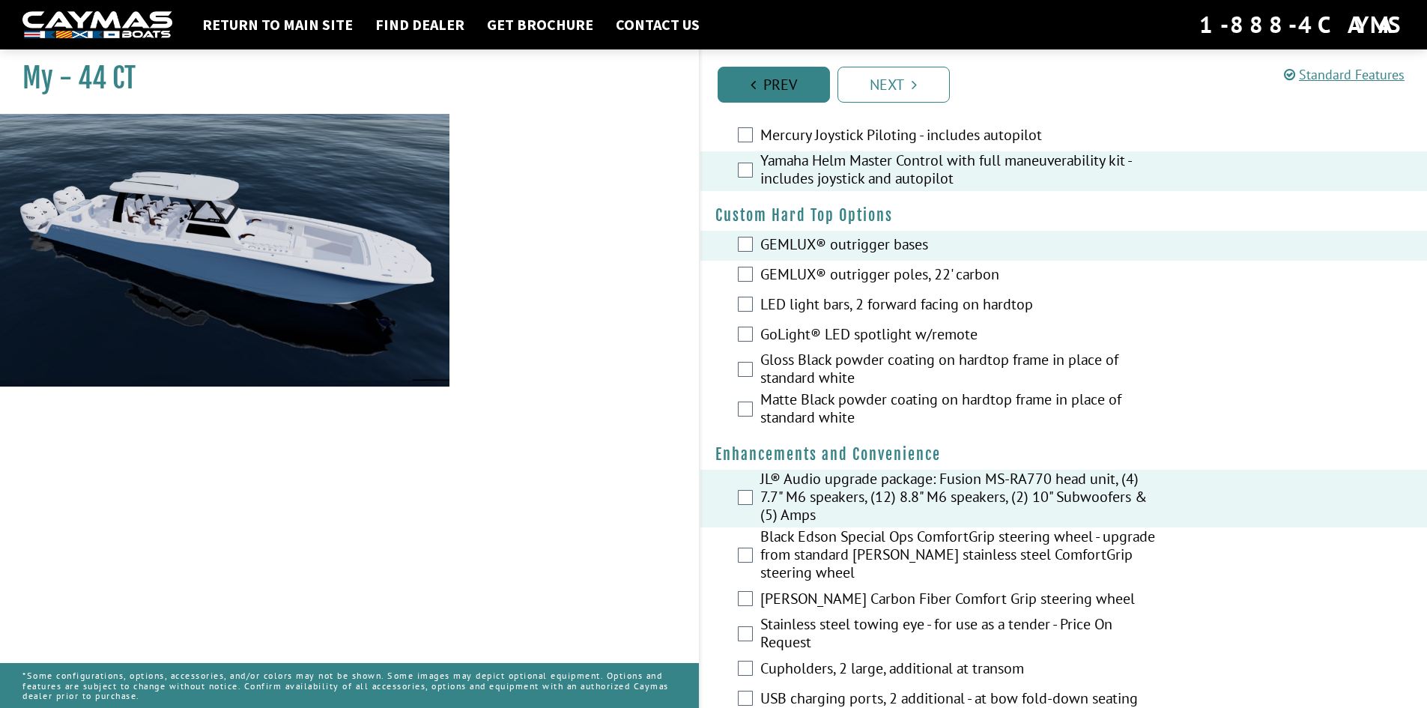
click at [773, 82] on link "Prev" at bounding box center [774, 85] width 112 height 36
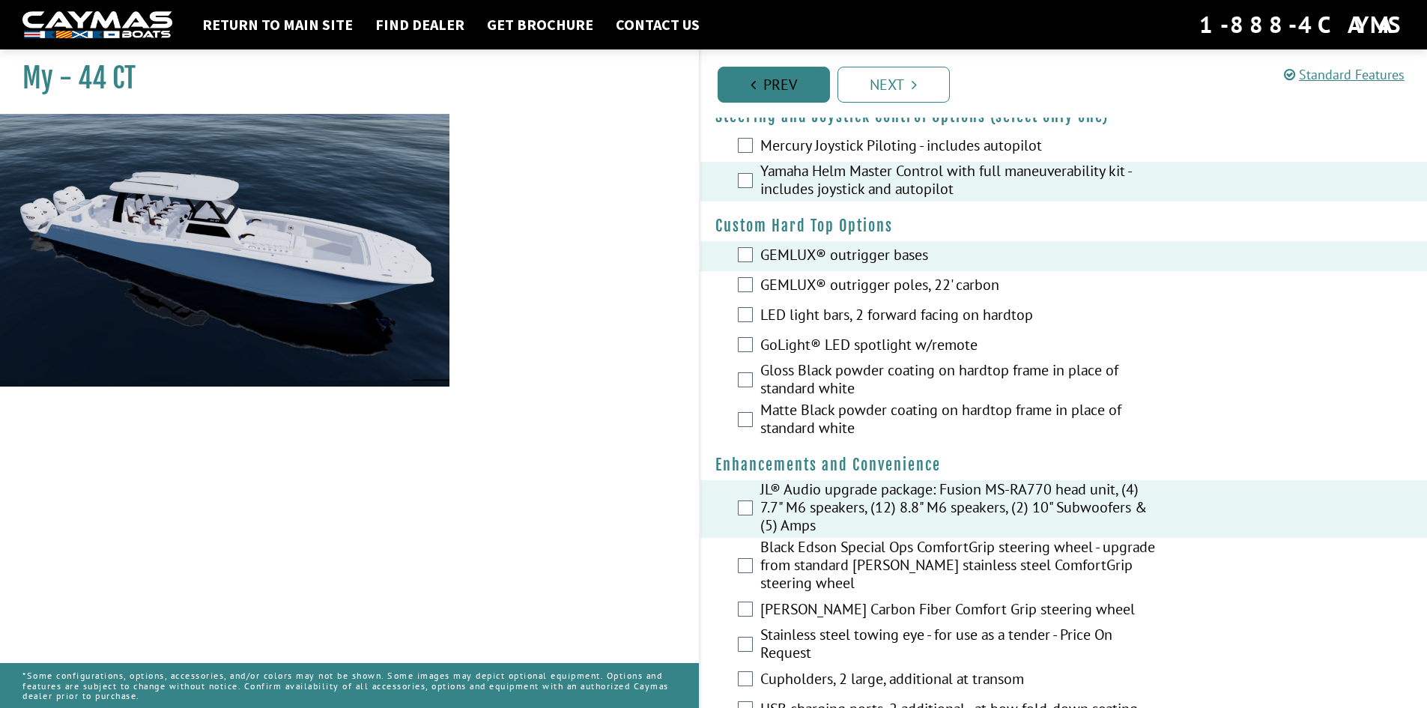
scroll to position [52, 0]
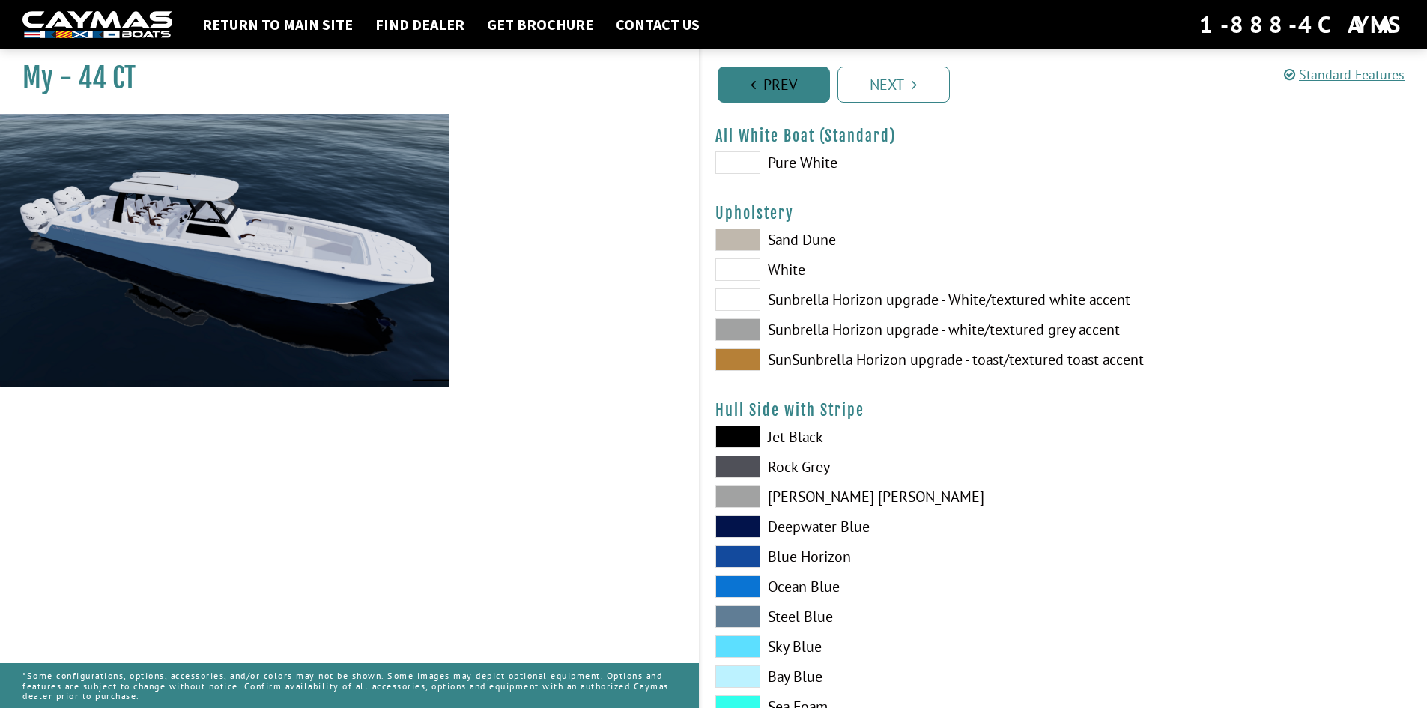
click at [773, 82] on link "Prev" at bounding box center [774, 85] width 112 height 36
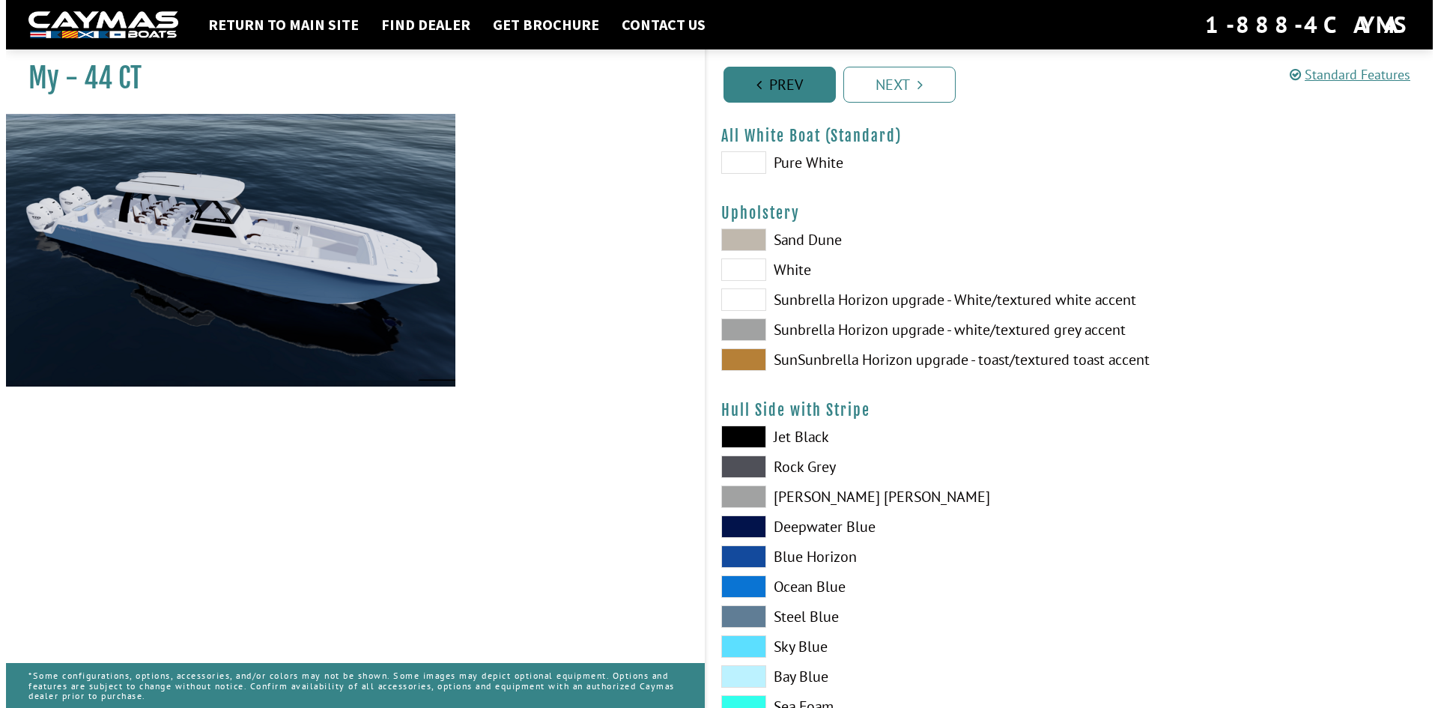
scroll to position [0, 0]
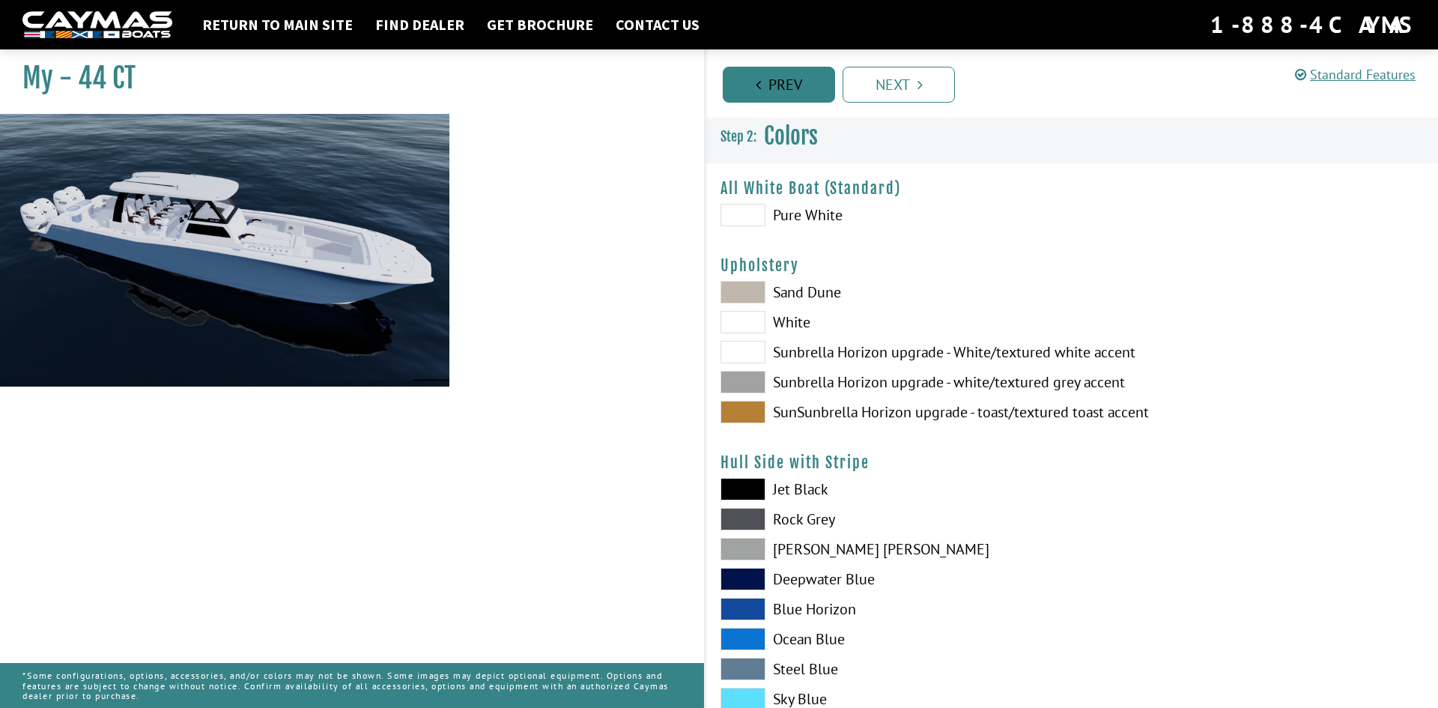
click at [843, 82] on link "Next" at bounding box center [899, 85] width 112 height 36
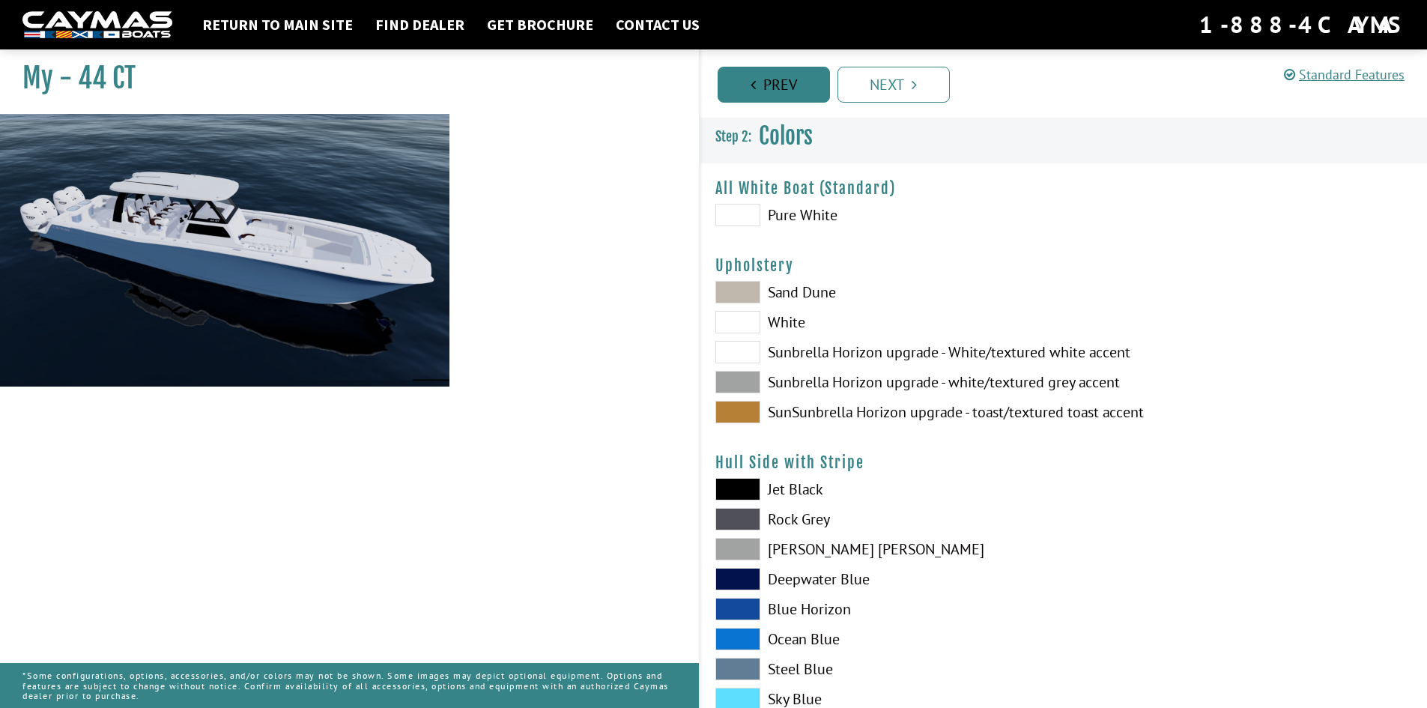
click at [773, 82] on link "Prev" at bounding box center [774, 85] width 112 height 36
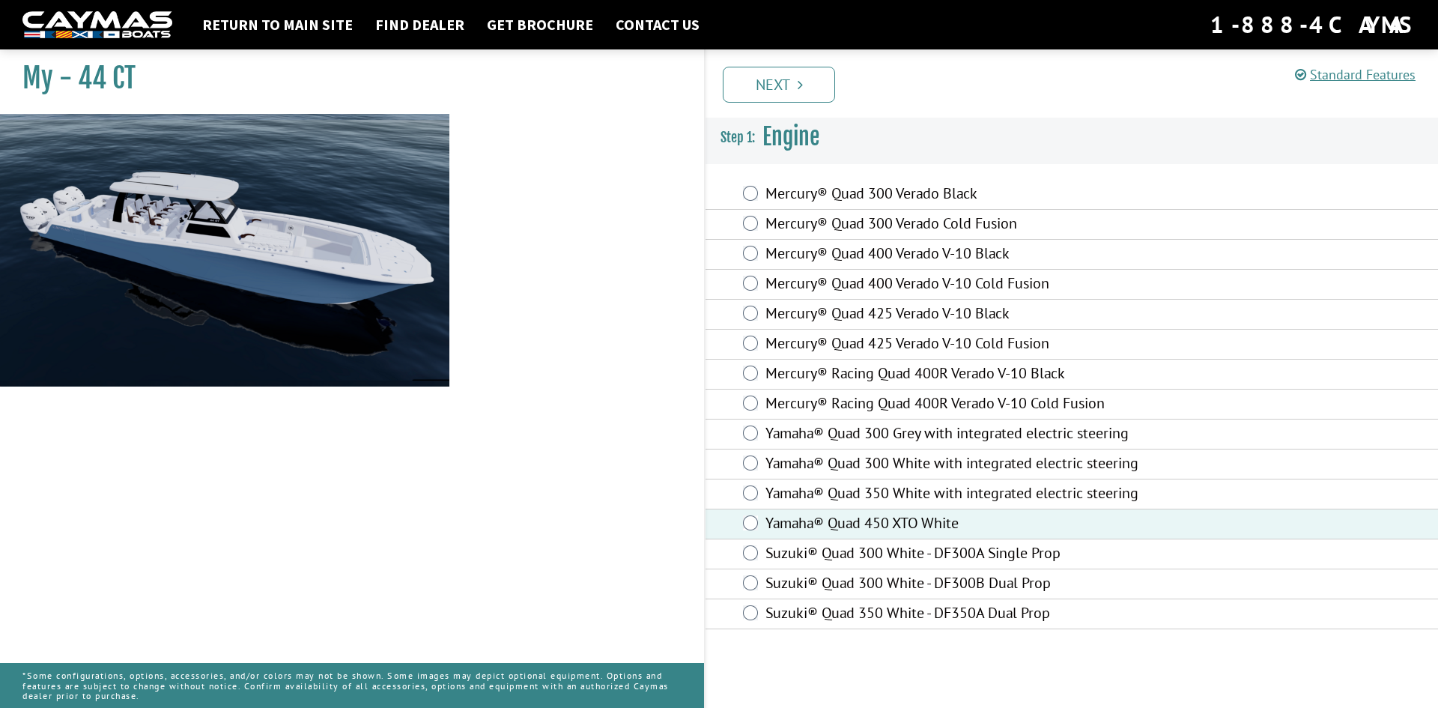
click at [773, 82] on link "Next" at bounding box center [779, 85] width 112 height 36
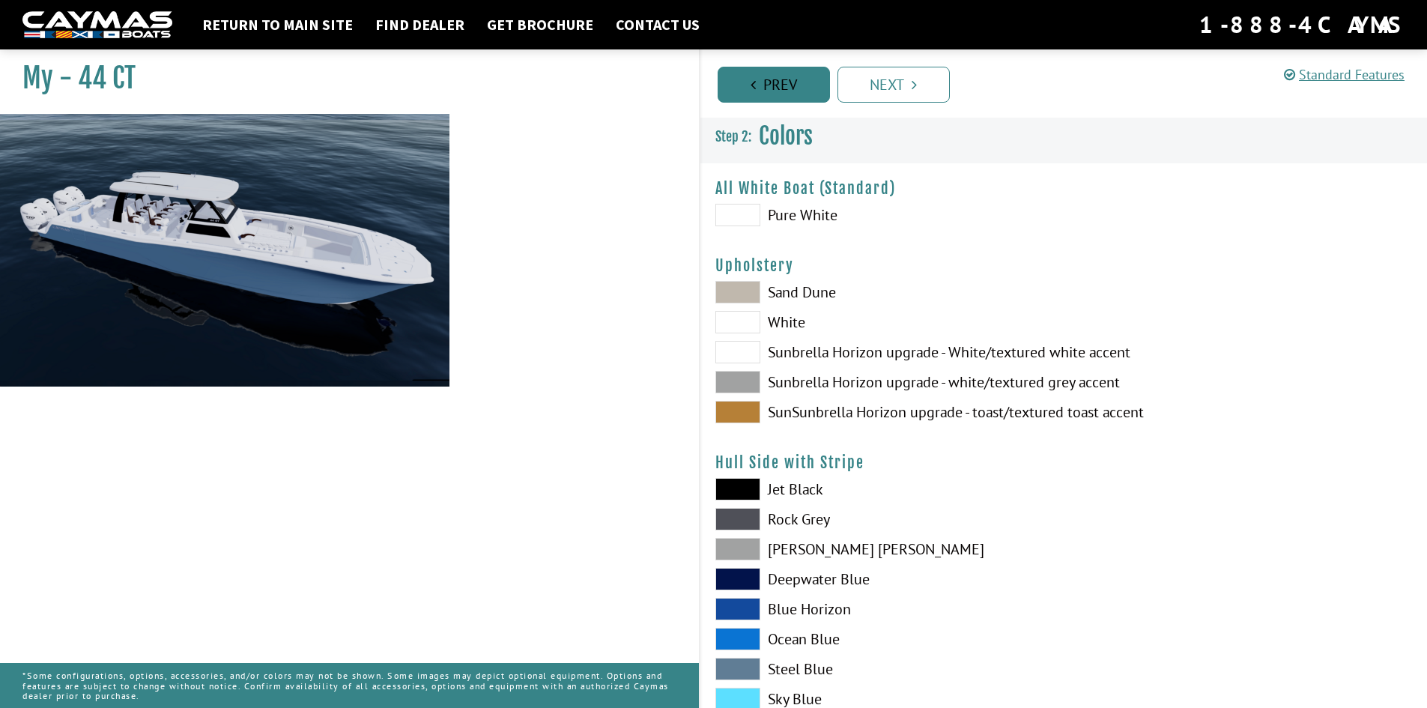
click at [773, 82] on link "Prev" at bounding box center [774, 85] width 112 height 36
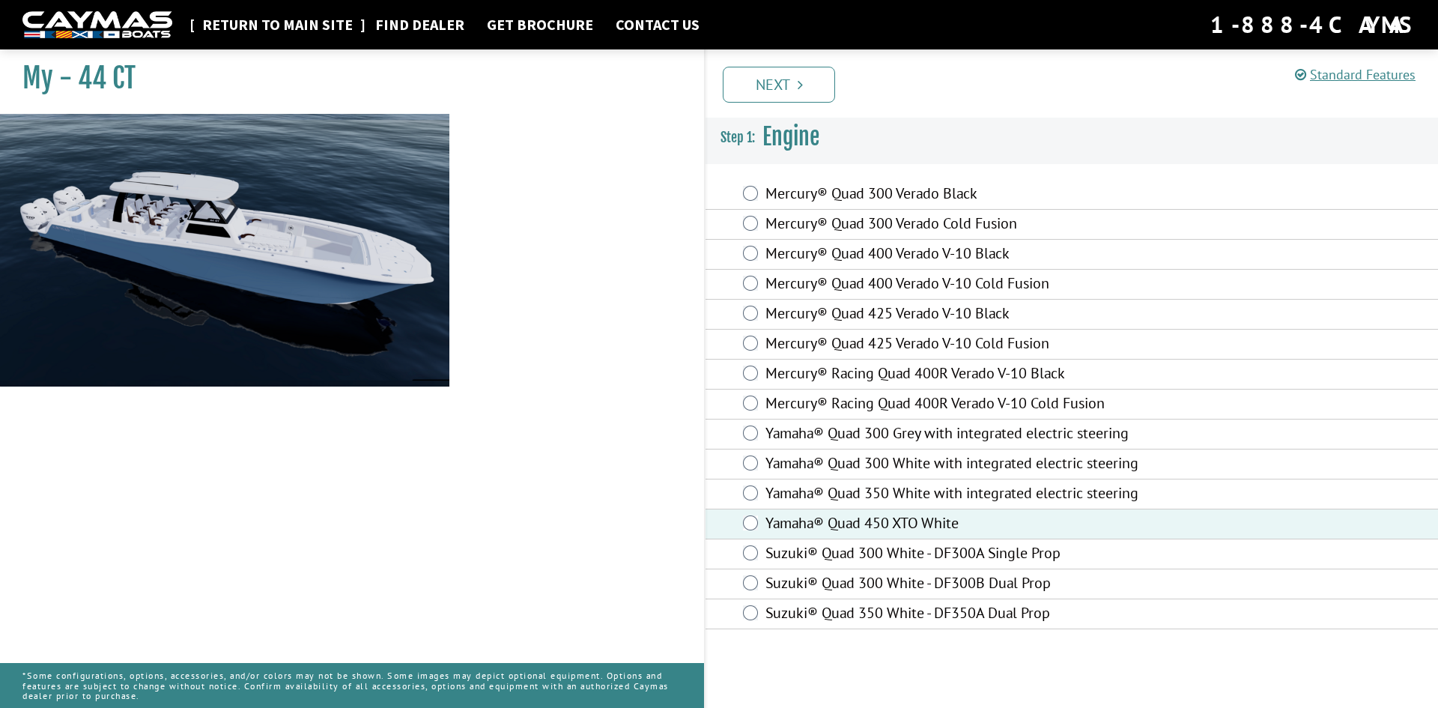
click at [255, 23] on link "Return to main site" at bounding box center [278, 24] width 166 height 19
